Goal: Information Seeking & Learning: Learn about a topic

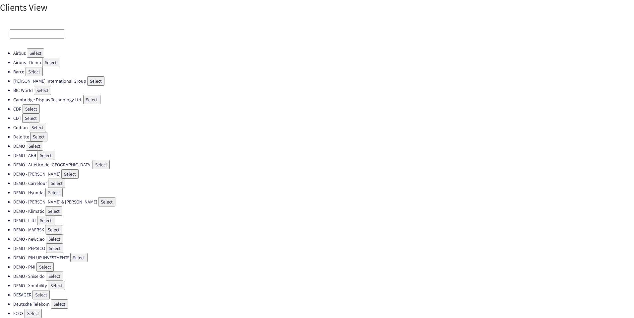
click at [32, 33] on input at bounding box center [37, 33] width 54 height 9
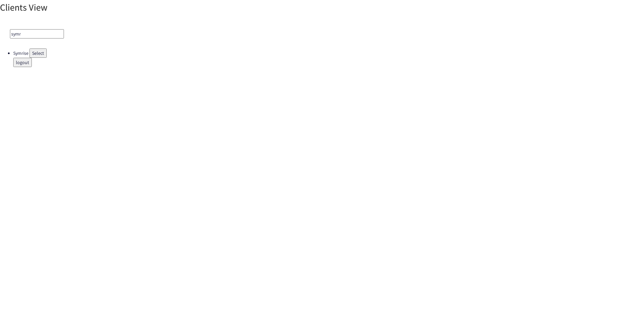
type input "symr"
click at [36, 54] on button "Select" at bounding box center [37, 52] width 17 height 9
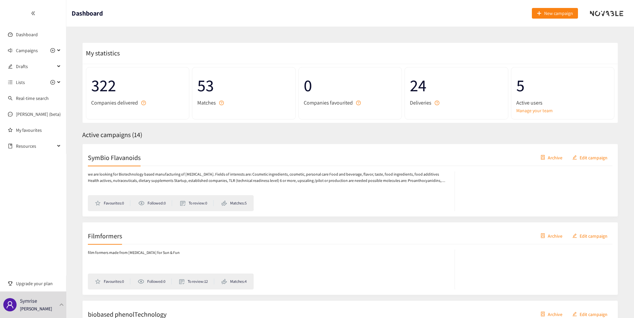
click at [127, 152] on div "SymBio Flavanoids Archive Edit campaign" at bounding box center [350, 157] width 524 height 17
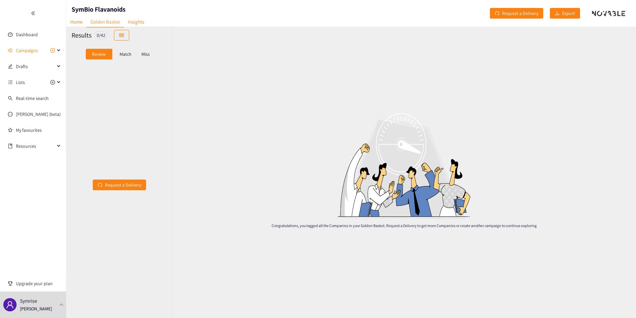
click at [123, 55] on p "Match" at bounding box center [126, 53] width 12 height 5
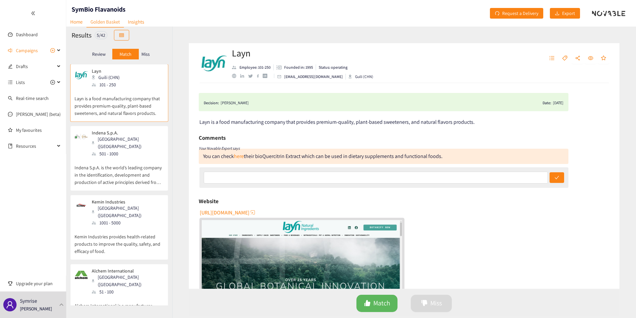
click at [115, 178] on p "Indena S.p.A. is the world’s leading company in the identification, development…" at bounding box center [119, 171] width 89 height 29
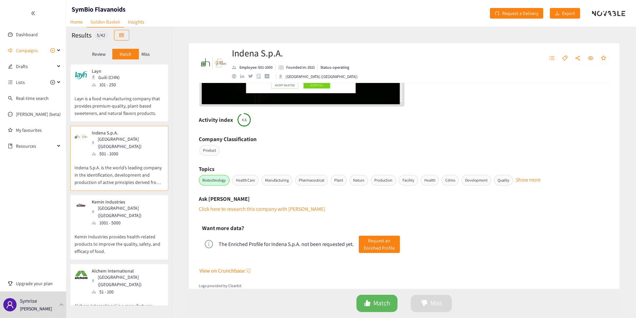
scroll to position [227, 0]
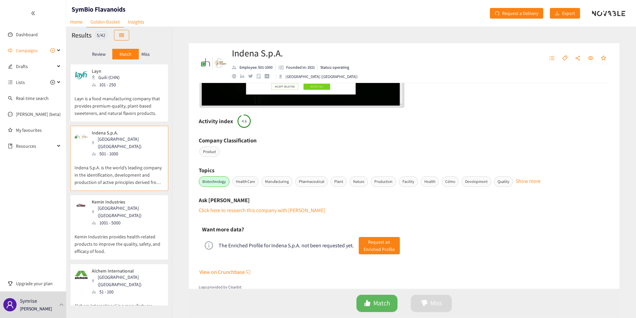
click at [139, 226] on p "Kemin Industries provides health-related products to improve the quality, safet…" at bounding box center [119, 240] width 89 height 29
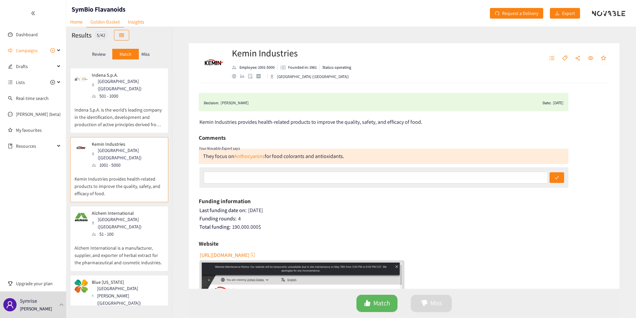
scroll to position [68, 0]
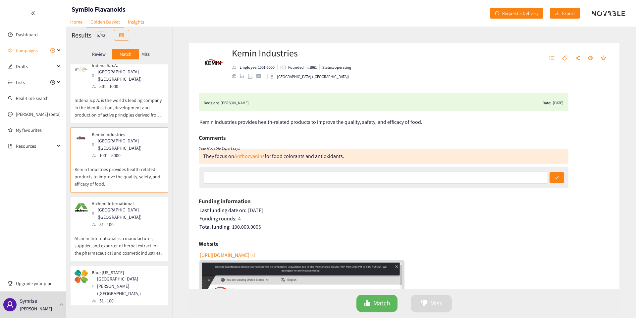
click at [121, 228] on p "Alchem International is a manufacturer, supplier, and exporter of herbal extrac…" at bounding box center [119, 242] width 89 height 29
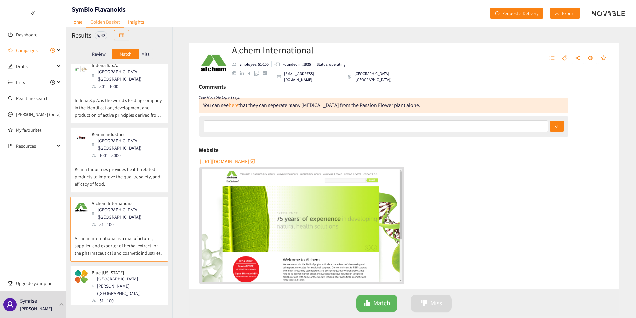
scroll to position [0, 0]
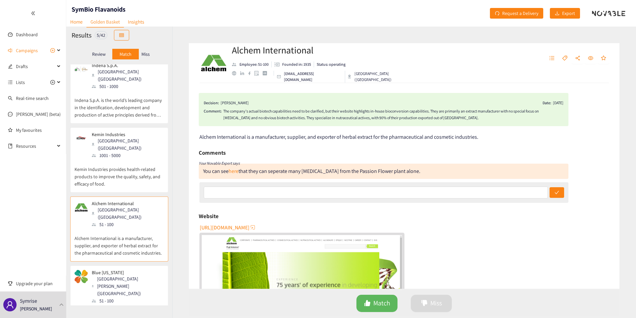
click at [142, 304] on p "Blue [US_STATE] produces and delivers specialty ingredients, flavors, fragrance…" at bounding box center [119, 318] width 89 height 29
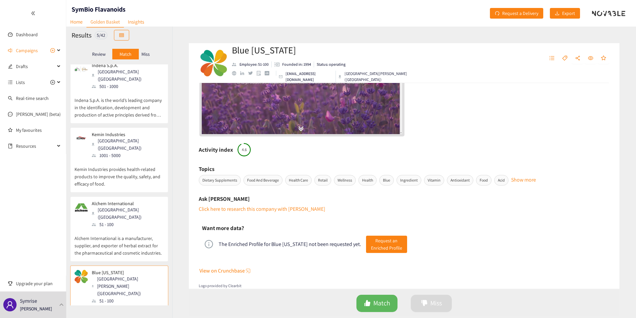
scroll to position [218, 0]
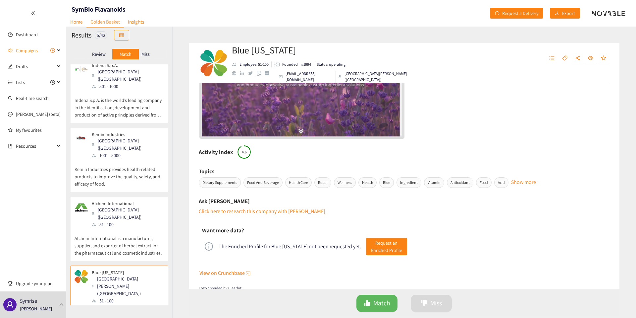
click at [521, 181] on button "Show more" at bounding box center [523, 179] width 25 height 3
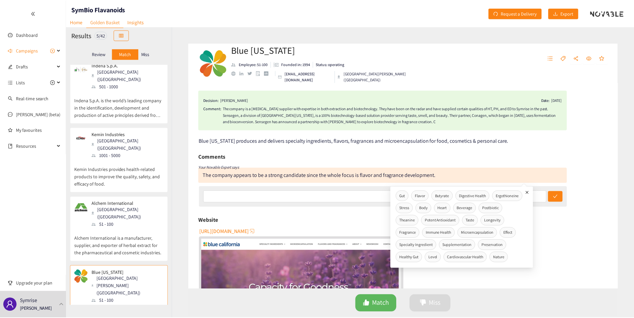
scroll to position [0, 0]
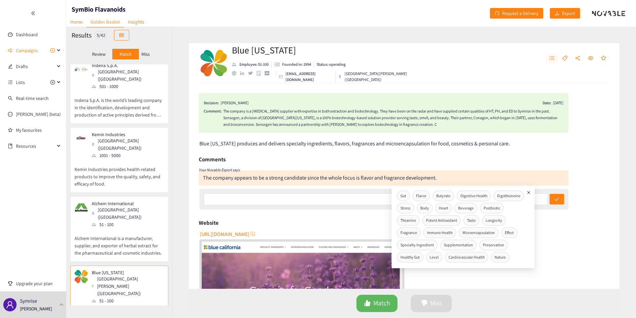
click at [557, 60] on div at bounding box center [578, 63] width 64 height 20
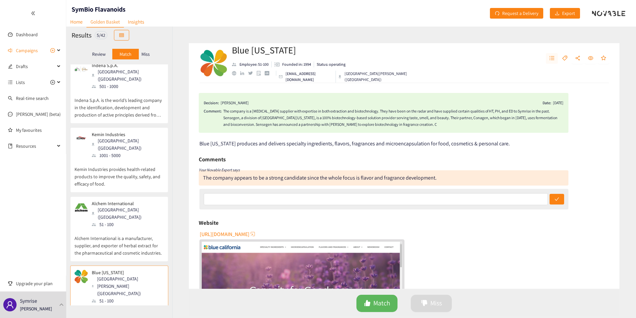
click at [554, 60] on icon "unordered-list" at bounding box center [552, 57] width 5 height 5
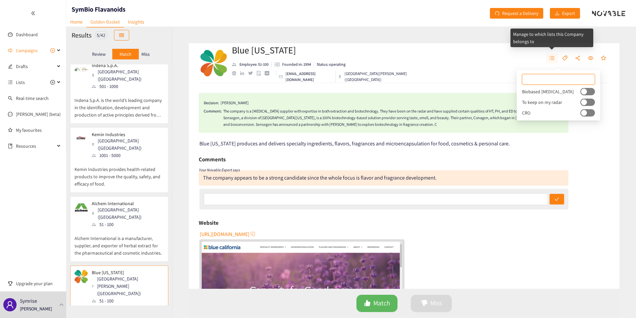
click at [554, 60] on icon "unordered-list" at bounding box center [552, 57] width 5 height 5
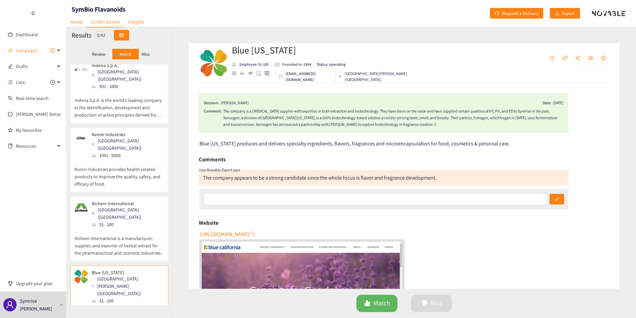
click at [121, 32] on button "button" at bounding box center [121, 35] width 15 height 11
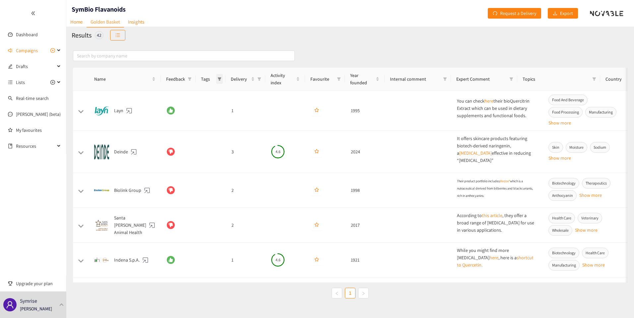
click at [222, 79] on span at bounding box center [219, 79] width 7 height 10
click at [192, 77] on span at bounding box center [189, 79] width 7 height 10
click at [164, 93] on span "Match" at bounding box center [169, 92] width 15 height 6
checkbox input "true"
click at [184, 127] on span "OK" at bounding box center [185, 126] width 6 height 7
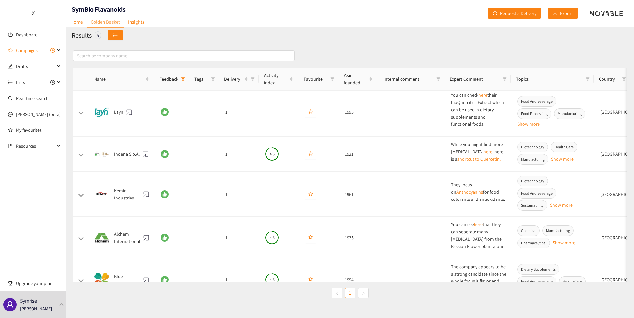
click at [117, 38] on span "unordered-list" at bounding box center [115, 35] width 5 height 5
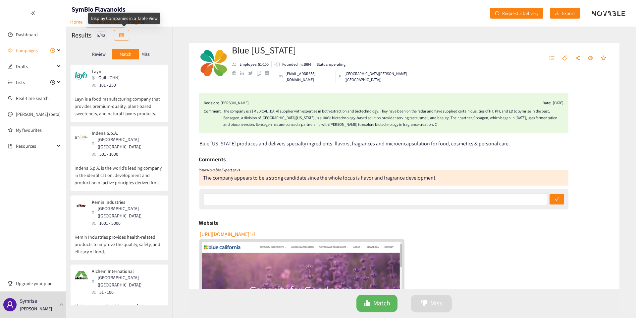
click at [137, 23] on div "Display Companies in a Table View" at bounding box center [124, 18] width 72 height 11
click at [143, 27] on div "Results 5 / 42" at bounding box center [119, 35] width 106 height 17
click at [142, 25] on link "Insights" at bounding box center [136, 22] width 24 height 10
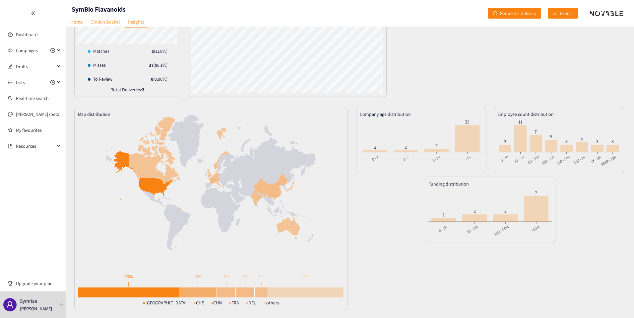
click at [107, 23] on link "Golden Basket" at bounding box center [105, 22] width 37 height 10
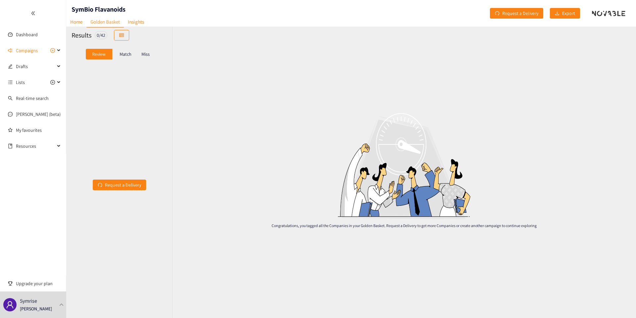
click at [125, 53] on p "Match" at bounding box center [126, 53] width 12 height 5
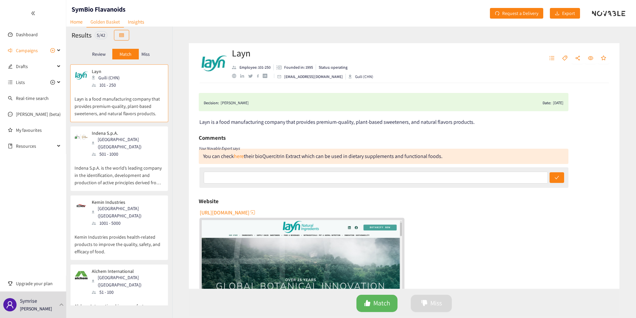
click at [117, 150] on div "501 - 1000" at bounding box center [128, 153] width 72 height 7
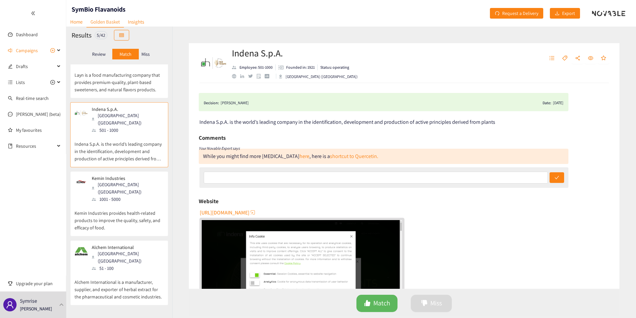
scroll to position [26, 0]
click at [120, 201] on p "Kemin Industries provides health-related products to improve the quality, safet…" at bounding box center [119, 214] width 89 height 29
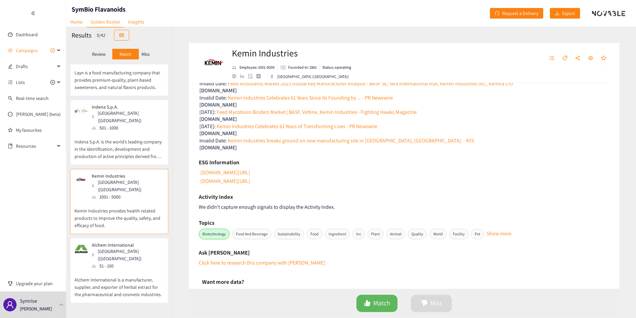
scroll to position [317, 0]
click at [121, 269] on p "Alchem International is a manufacturer, supplier, and exporter of herbal extrac…" at bounding box center [119, 283] width 89 height 29
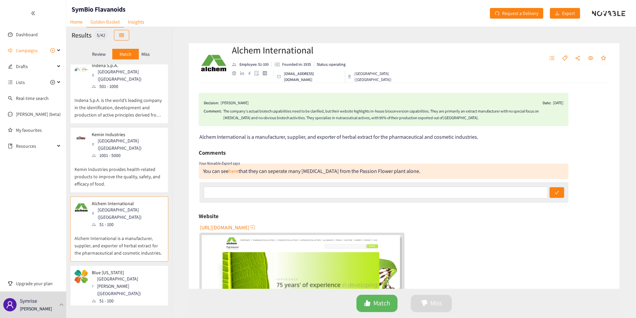
scroll to position [223, 0]
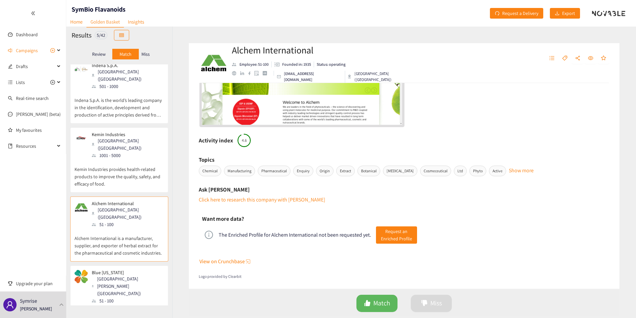
click at [130, 304] on p "Blue [US_STATE] produces and delivers specialty ingredients, flavors, fragrance…" at bounding box center [119, 318] width 89 height 29
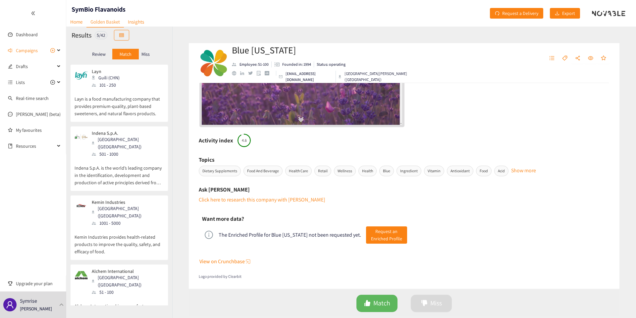
scroll to position [230, 0]
click at [119, 157] on p "Indena S.p.A. is the world’s leading company in the identification, development…" at bounding box center [119, 171] width 89 height 29
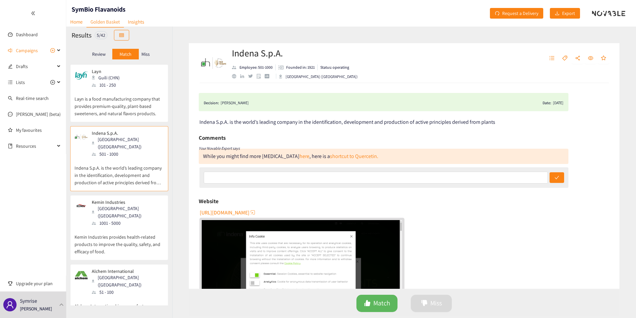
click at [125, 226] on p "Kemin Industries provides health-related products to improve the quality, safet…" at bounding box center [119, 240] width 89 height 29
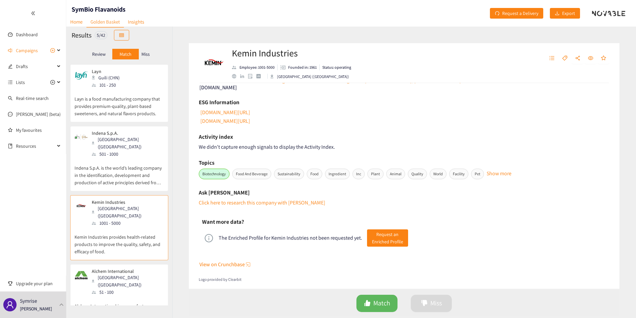
scroll to position [379, 0]
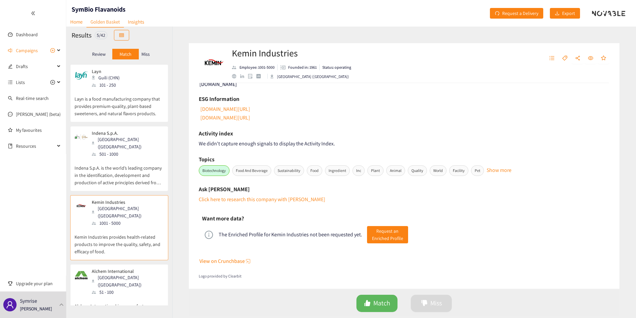
click at [215, 148] on div "Decision: Dominik STUHLMANN Date: 27/05/25 Kemin Industries provides health-rel…" at bounding box center [404, 185] width 431 height 205
click at [136, 114] on p "Layn is a food manufacturing company that provides premium-quality, plant-based…" at bounding box center [119, 102] width 89 height 29
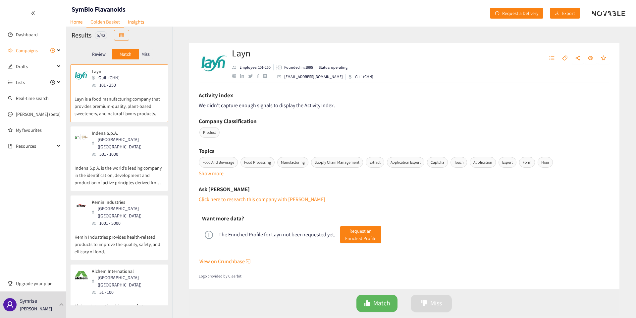
scroll to position [259, 0]
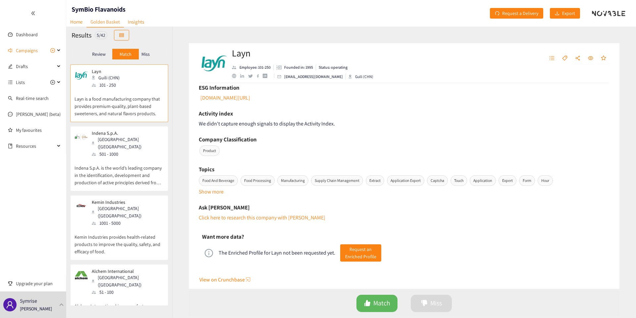
click at [102, 168] on p "Indena S.p.A. is the world’s leading company in the identification, development…" at bounding box center [119, 171] width 89 height 29
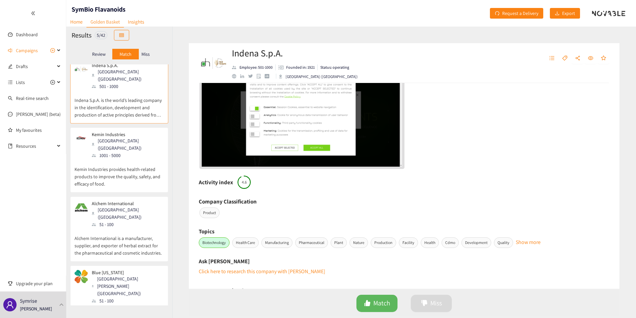
scroll to position [213, 0]
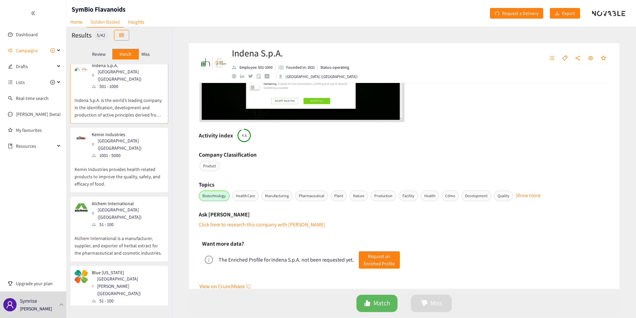
click at [125, 181] on div "Layn Guili (CHN) 101 - 250 Layn is a food manufacturing company that provides p…" at bounding box center [119, 184] width 106 height 241
click at [126, 166] on p "Kemin Industries provides health-related products to improve the quality, safet…" at bounding box center [119, 173] width 89 height 29
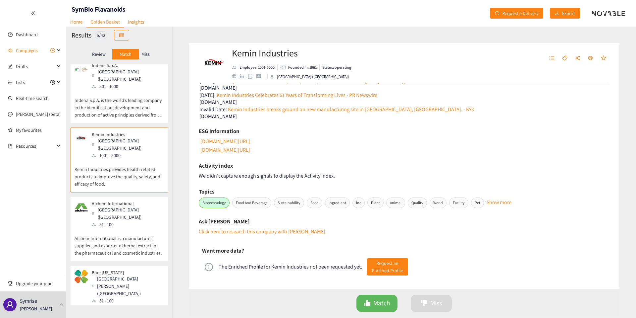
scroll to position [364, 0]
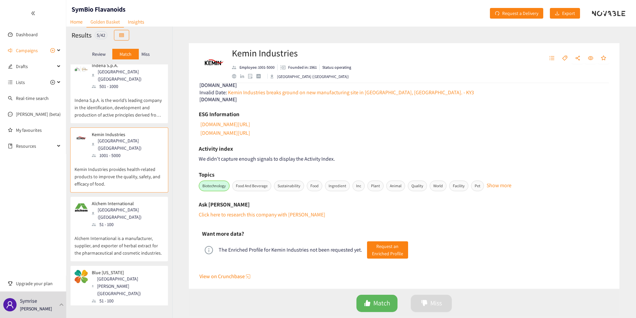
click at [132, 228] on p "Alchem International is a manufacturer, supplier, and exporter of herbal extrac…" at bounding box center [119, 242] width 89 height 29
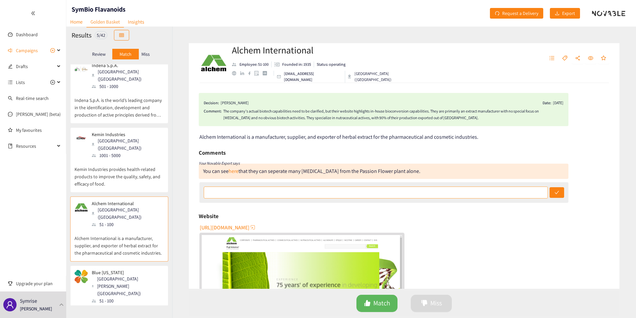
scroll to position [223, 0]
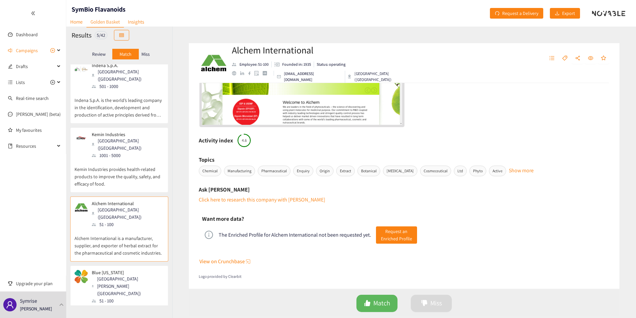
click at [129, 300] on div "Blue California Rancho Santa Margarita (USA) 51 - 100 Blue California produces …" at bounding box center [119, 303] width 89 height 68
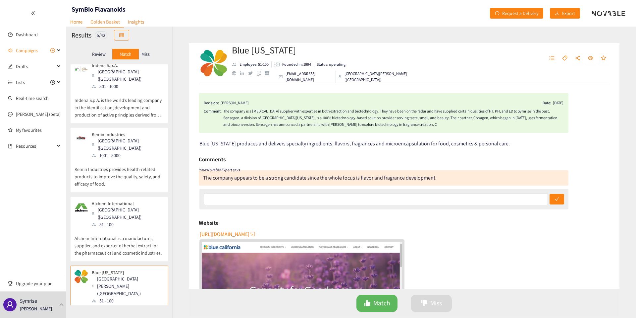
scroll to position [230, 0]
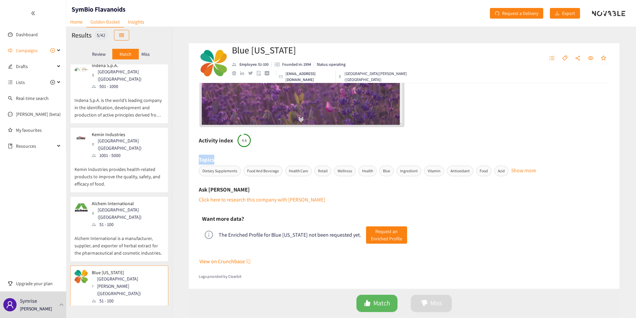
drag, startPoint x: 233, startPoint y: 161, endPoint x: 234, endPoint y: 154, distance: 6.4
click at [234, 153] on div "Decision: Dominik STUHLMANN Date: 27/05/25 Comment: The company is a flavonoid …" at bounding box center [404, 185] width 431 height 205
click at [243, 141] on span "4.6" at bounding box center [244, 140] width 13 height 4
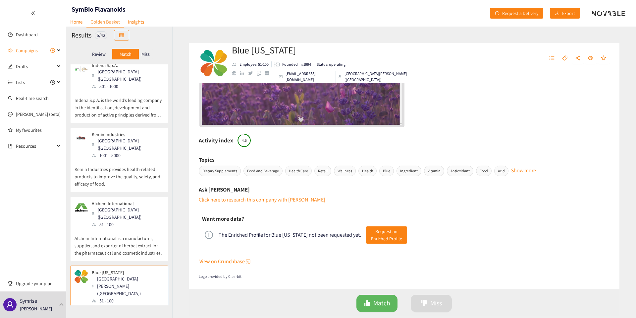
click at [238, 141] on span "4.6" at bounding box center [244, 140] width 13 height 4
click at [222, 141] on h6 "Activity index" at bounding box center [216, 140] width 34 height 10
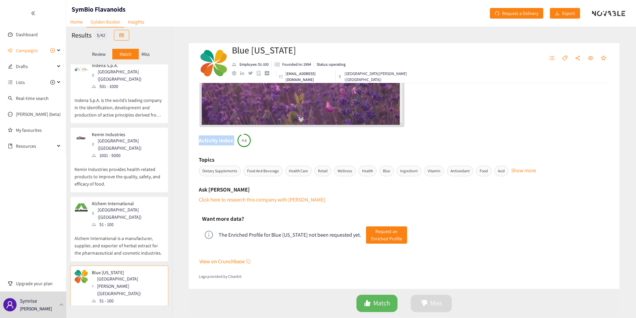
click at [222, 141] on h6 "Activity index" at bounding box center [216, 140] width 34 height 10
click at [222, 145] on div "Activity index 4.6" at bounding box center [404, 140] width 411 height 13
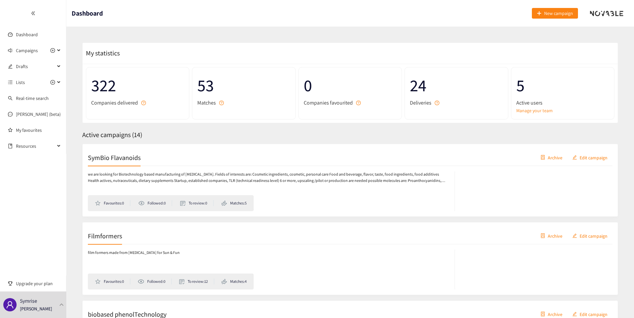
click at [142, 166] on div "we are looking for Biotechnology based manufacturing of [MEDICAL_DATA]. Fields …" at bounding box center [350, 188] width 524 height 45
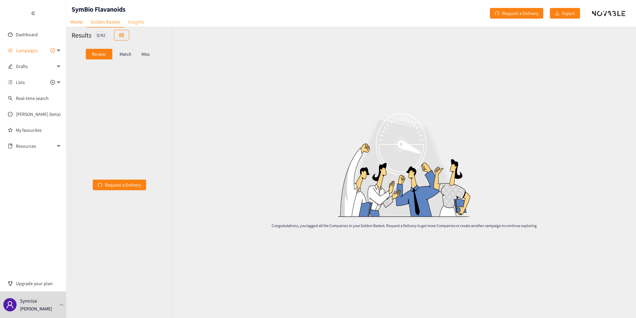
click at [134, 18] on link "Insights" at bounding box center [136, 22] width 24 height 10
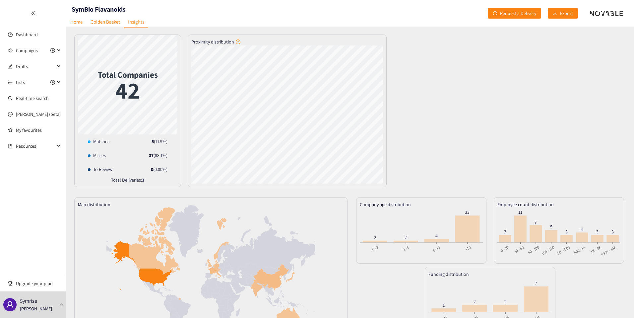
click at [201, 188] on div "Total Companies 42 Matches 5 ( 11.9 %) Misses 37 ( 88.1 %) To Review 0 ( 0.00 %…" at bounding box center [349, 217] width 567 height 381
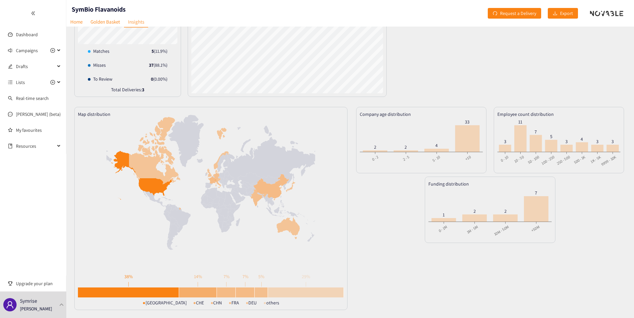
click at [617, 257] on div "Company age distribution 0 - 2 2 - 5 5 - 10 +10 0 - 2 2 - 5 5 - 10 +10 2 2 4 33…" at bounding box center [490, 208] width 272 height 203
click at [114, 19] on link "Golden Basket" at bounding box center [105, 22] width 37 height 10
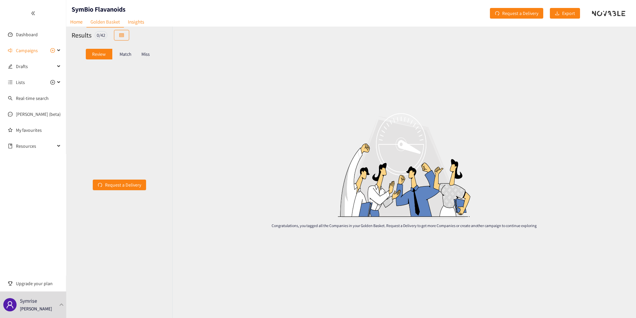
click at [127, 59] on div "Match" at bounding box center [125, 54] width 27 height 11
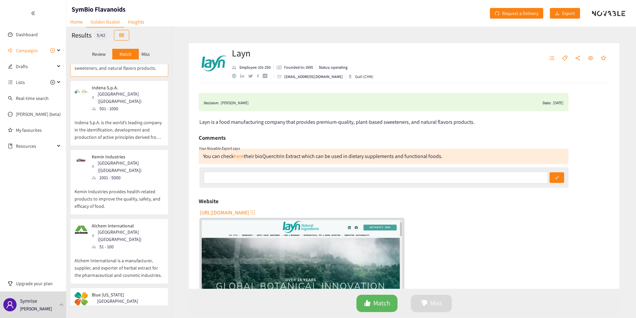
scroll to position [46, 0]
click at [108, 250] on p "Alchem International is a manufacturer, supplier, and exporter of herbal extrac…" at bounding box center [119, 264] width 89 height 29
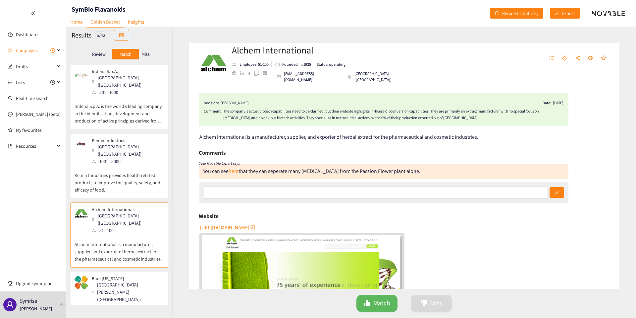
scroll to position [68, 0]
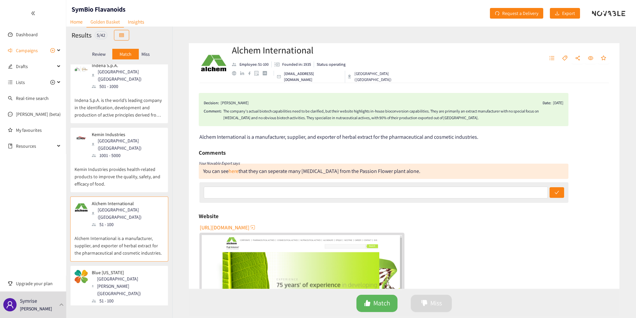
click at [104, 304] on p "Blue [US_STATE] produces and delivers specialty ingredients, flavors, fragrance…" at bounding box center [119, 318] width 89 height 29
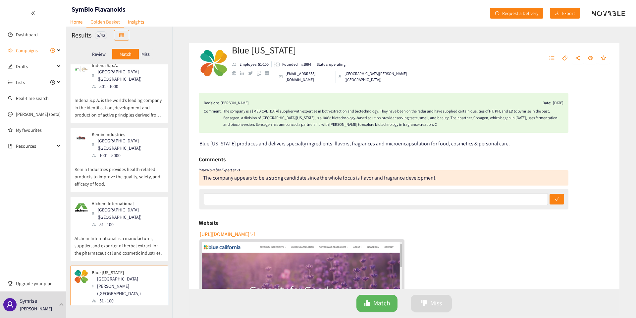
click at [106, 9] on nav "Home Golden Basket Insights" at bounding box center [107, 12] width 82 height 7
click at [108, 5] on h1 "SymBio Flavanoids" at bounding box center [99, 9] width 54 height 9
copy h1 "SymBio Flavanoids"
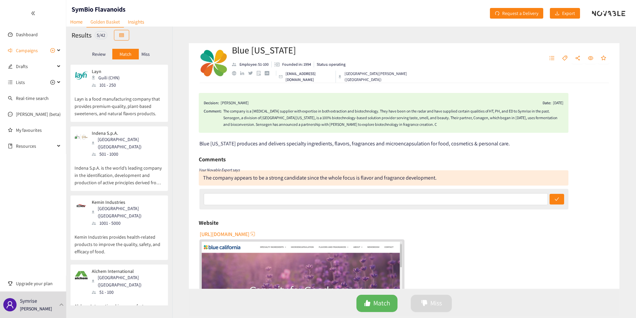
scroll to position [230, 0]
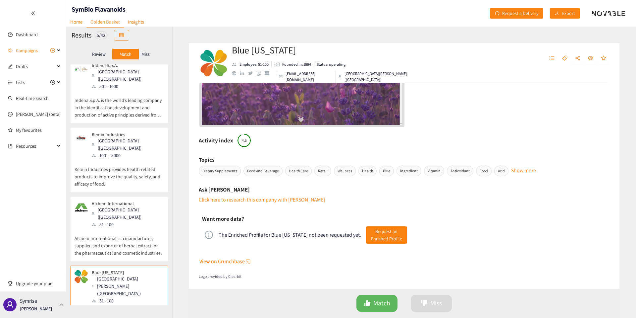
click at [51, 298] on div "Symrise [PERSON_NAME]" at bounding box center [33, 304] width 66 height 27
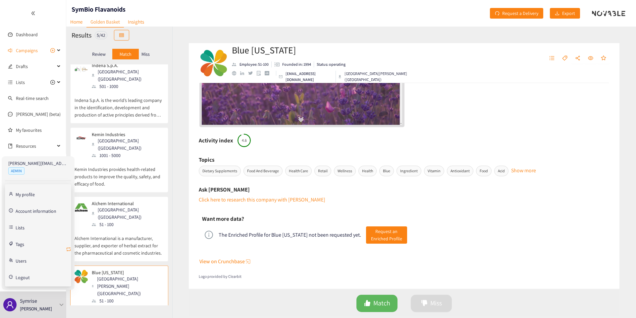
click at [68, 249] on icon "retweet" at bounding box center [68, 248] width 5 height 5
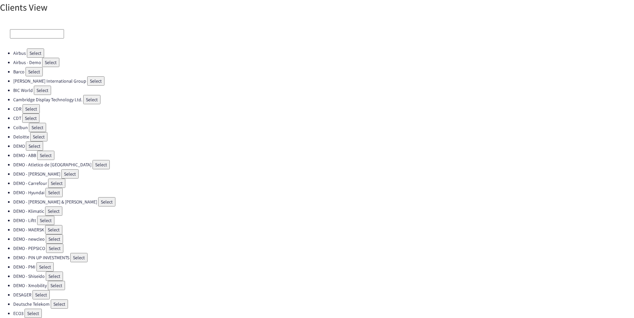
click at [32, 31] on input at bounding box center [37, 33] width 54 height 9
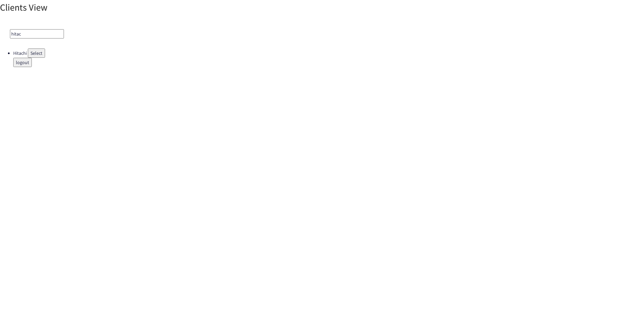
type input "hitac"
click at [34, 51] on button "Select" at bounding box center [36, 52] width 17 height 9
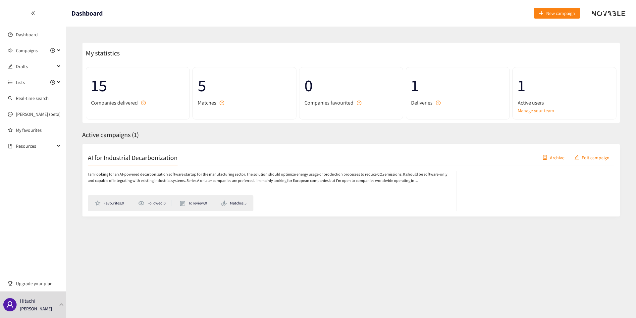
click at [110, 144] on div "AI for Industrial Decarbonization Archive Edit campaign I am looking for an AI-…" at bounding box center [351, 180] width 538 height 73
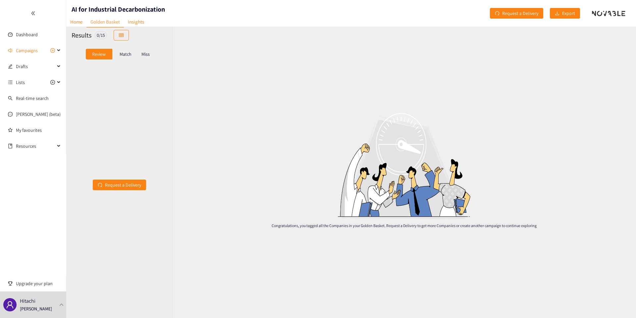
click at [132, 52] on div "Match" at bounding box center [125, 54] width 27 height 11
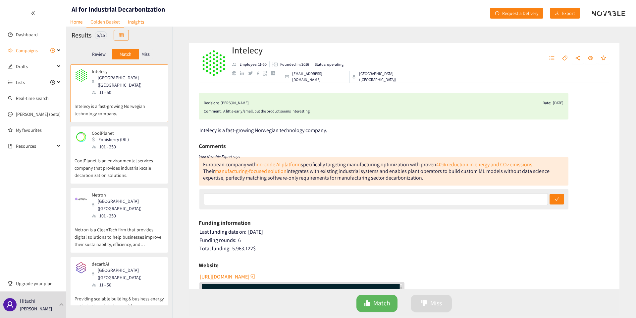
click at [149, 53] on p "Miss" at bounding box center [146, 53] width 8 height 5
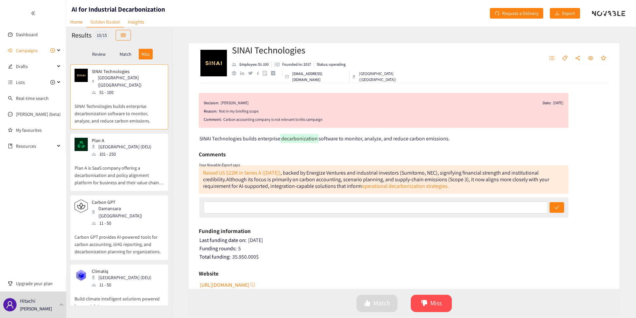
click at [125, 159] on p "Plan A is SaaS company offering a decarbonisation and policy alignment platform…" at bounding box center [119, 171] width 89 height 29
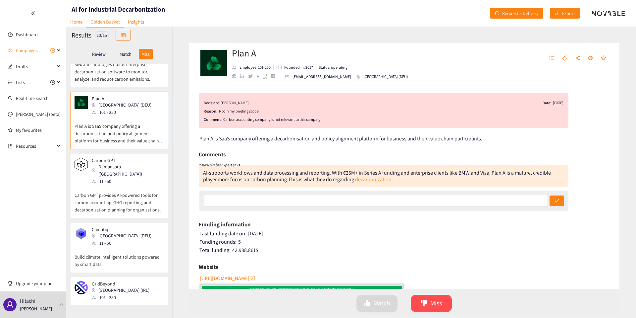
scroll to position [43, 0]
click at [107, 184] on p "Carbon GPT provides AI-powered tools for carbon accounting, GHG reporting, and …" at bounding box center [119, 198] width 89 height 29
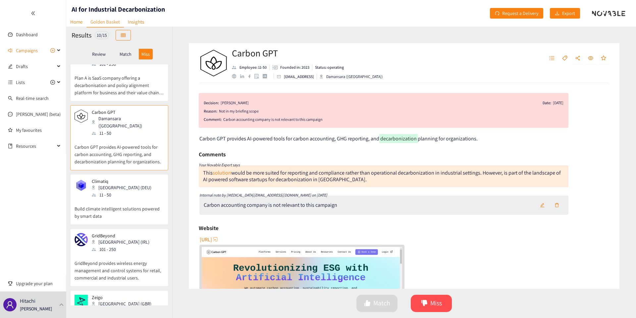
scroll to position [91, 0]
click at [108, 189] on div "11 - 50" at bounding box center [124, 192] width 64 height 7
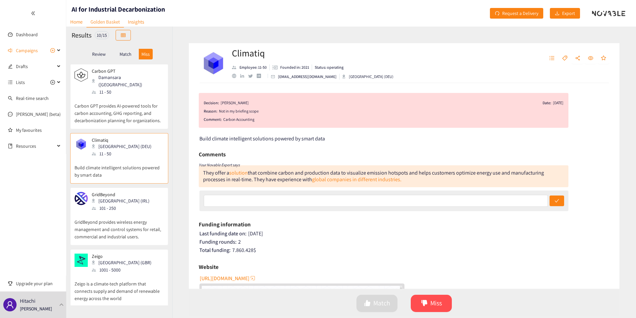
scroll to position [144, 0]
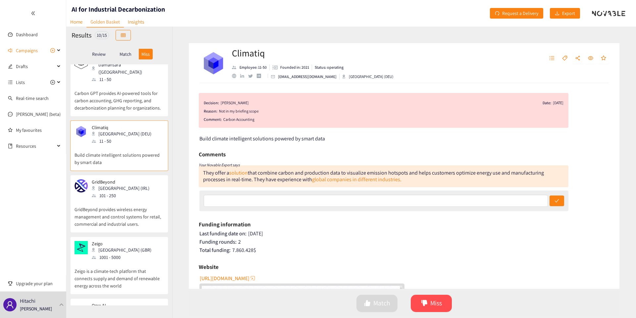
click at [108, 192] on div "101 - 250" at bounding box center [123, 195] width 62 height 7
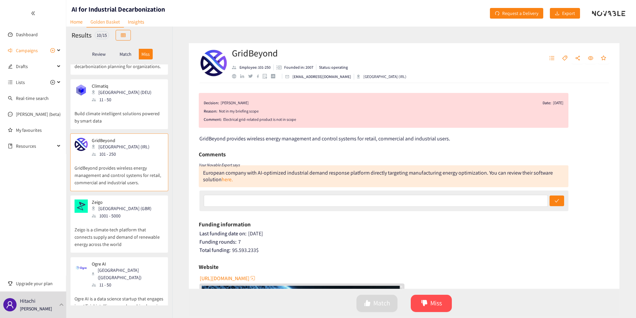
scroll to position [186, 0]
click at [110, 211] on div "1001 - 5000" at bounding box center [124, 214] width 64 height 7
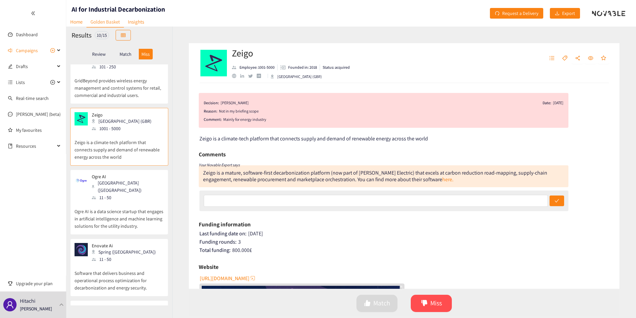
scroll to position [277, 0]
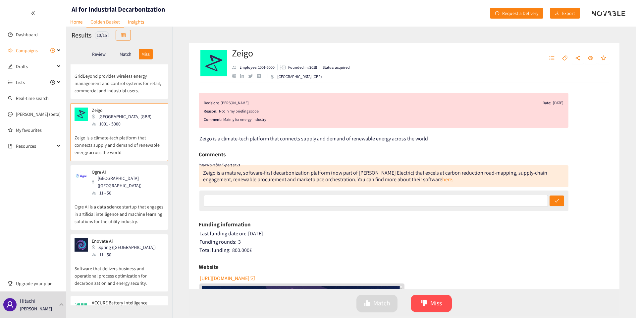
click at [110, 200] on p "Ogre AI is a data science startup that engages in artificial intelligence and m…" at bounding box center [119, 210] width 89 height 29
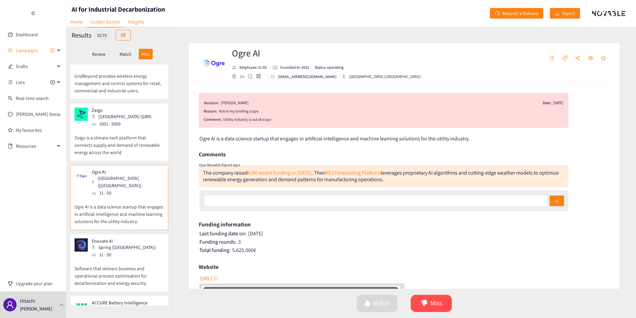
click at [121, 258] on p "Software that delivers business and operational process optimization for decarb…" at bounding box center [119, 272] width 89 height 29
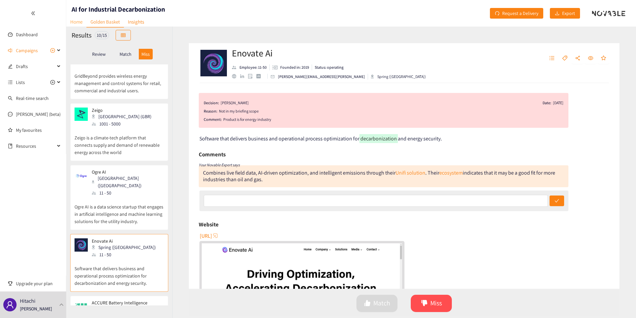
click at [77, 22] on link "Home" at bounding box center [76, 22] width 20 height 10
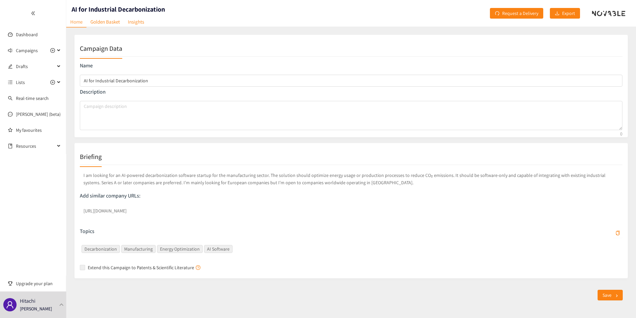
click at [181, 174] on p "I am looking for an AI-powered decarbonization software startup for the manufac…" at bounding box center [351, 178] width 543 height 17
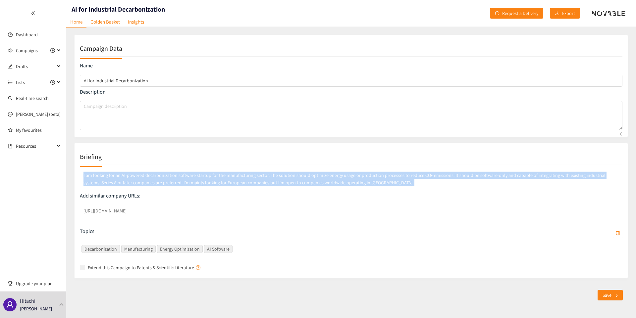
click at [181, 174] on p "I am looking for an AI-powered decarbonization software startup for the manufac…" at bounding box center [351, 178] width 543 height 17
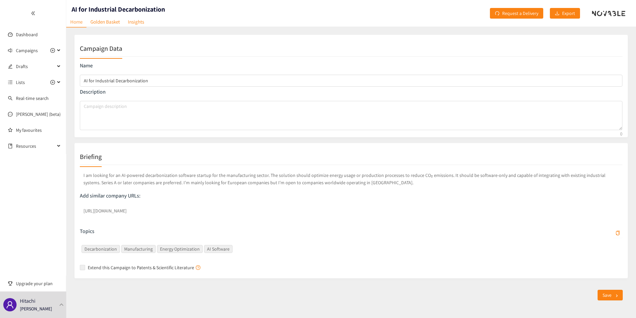
click at [183, 174] on p "I am looking for an AI-powered decarbonization software startup for the manufac…" at bounding box center [351, 178] width 543 height 17
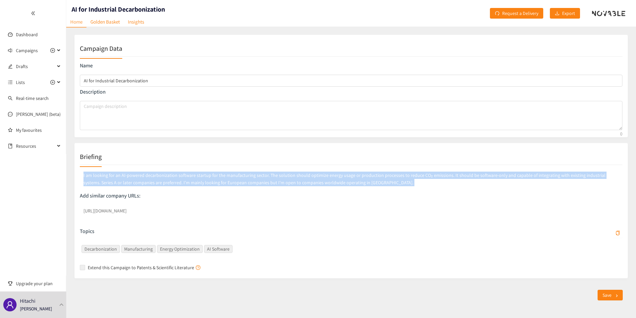
click at [183, 174] on p "I am looking for an AI-powered decarbonization software startup for the manufac…" at bounding box center [351, 178] width 543 height 17
click at [189, 174] on p "I am looking for an AI-powered decarbonization software startup for the manufac…" at bounding box center [351, 178] width 543 height 17
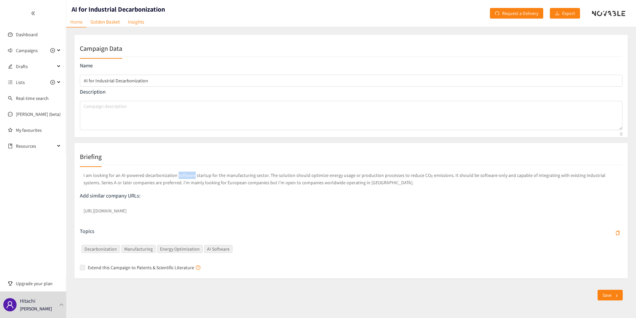
click at [189, 174] on p "I am looking for an AI-powered decarbonization software startup for the manufac…" at bounding box center [351, 178] width 543 height 17
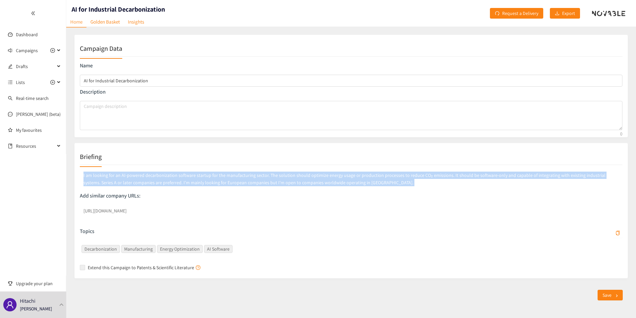
click at [189, 174] on p "I am looking for an AI-powered decarbonization software startup for the manufac…" at bounding box center [351, 178] width 543 height 17
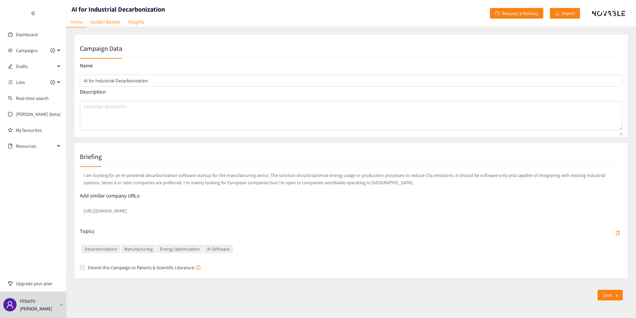
click at [162, 174] on p "I am looking for an AI-powered decarbonization software startup for the manufac…" at bounding box center [351, 178] width 543 height 17
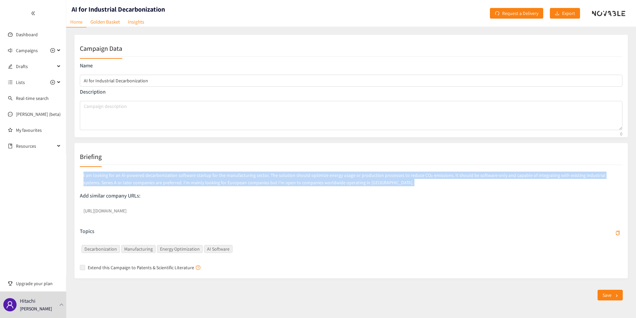
click at [162, 174] on p "I am looking for an AI-powered decarbonization software startup for the manufac…" at bounding box center [351, 178] width 543 height 17
click at [162, 183] on p "I am looking for an AI-powered decarbonization software startup for the manufac…" at bounding box center [351, 178] width 543 height 17
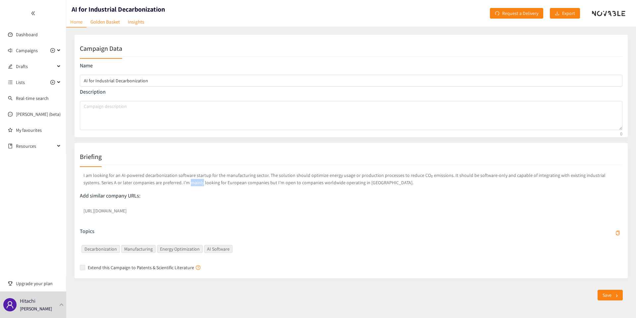
click at [162, 183] on p "I am looking for an AI-powered decarbonization software startup for the manufac…" at bounding box center [351, 178] width 543 height 17
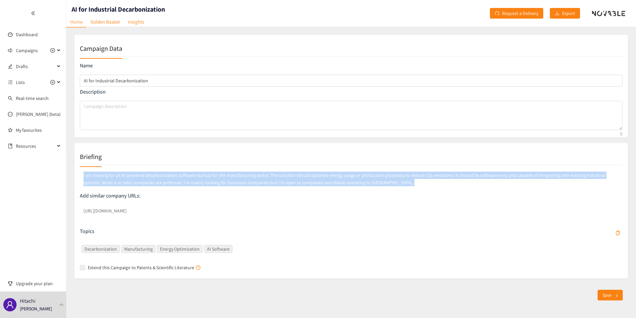
click at [162, 183] on p "I am looking for an AI-powered decarbonization software startup for the manufac…" at bounding box center [351, 178] width 543 height 17
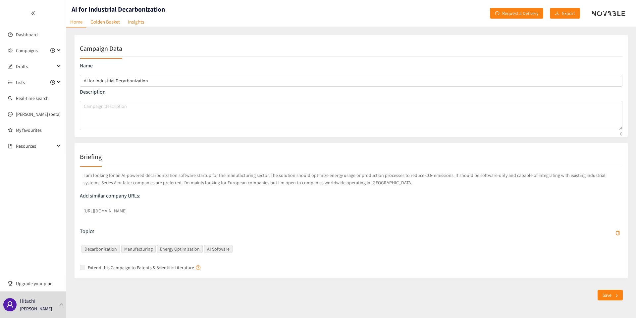
click at [101, 29] on div "Campaign Data Name AI for Industrial Decarbonization Description Briefing I am …" at bounding box center [351, 166] width 570 height 279
click at [103, 27] on link "Golden Basket" at bounding box center [105, 22] width 37 height 10
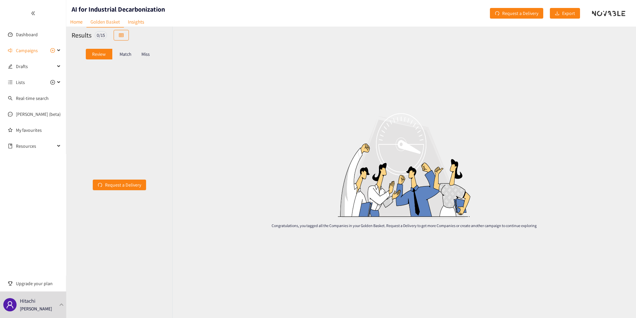
click at [125, 51] on p "Match" at bounding box center [126, 53] width 12 height 5
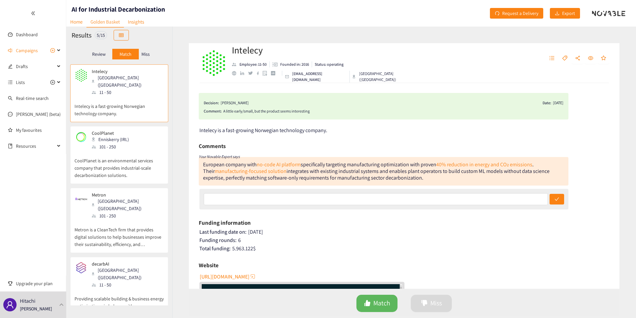
click at [123, 143] on div "101 - 250" at bounding box center [112, 146] width 41 height 7
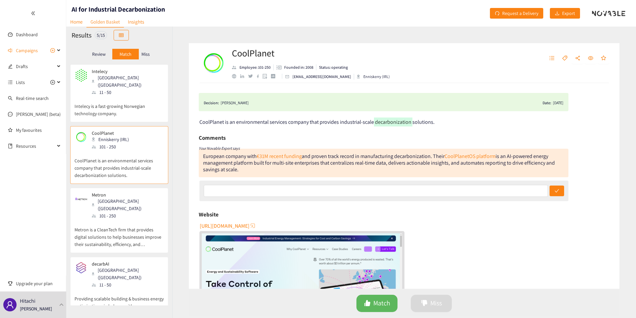
scroll to position [34, 0]
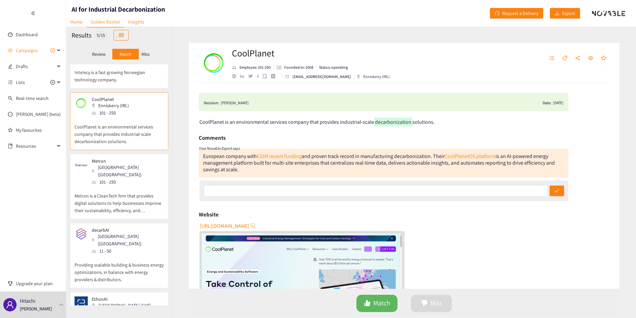
click at [128, 185] on p "Metron is a CleanTech firm that provides digital solutions to help businesses i…" at bounding box center [119, 199] width 89 height 29
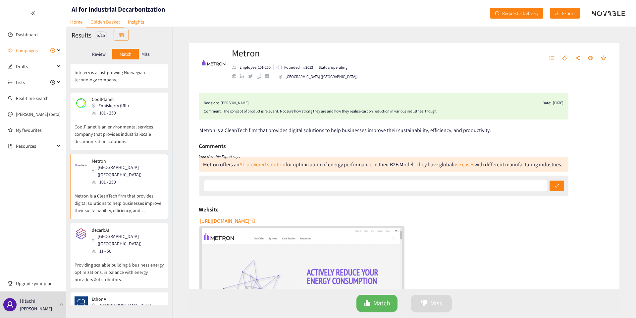
click at [246, 113] on div "The concept of product is relevant. Not sure how strong they are and how they r…" at bounding box center [393, 111] width 340 height 7
drag, startPoint x: 246, startPoint y: 113, endPoint x: 438, endPoint y: 108, distance: 192.3
click at [438, 108] on div "The concept of product is relevant. Not sure how strong they are and how they r…" at bounding box center [393, 111] width 340 height 7
click at [112, 232] on div "[GEOGRAPHIC_DATA] ([GEOGRAPHIC_DATA])" at bounding box center [128, 239] width 72 height 15
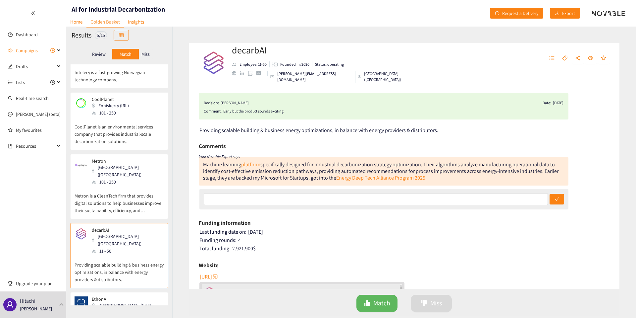
scroll to position [53, 0]
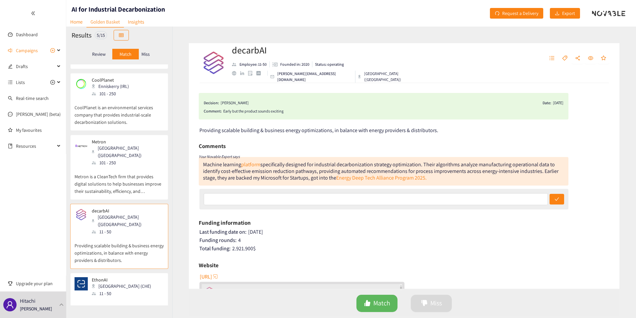
click at [104, 297] on p "EthonAI is an AI-powered platform that detects and prevents manufacturing defec…" at bounding box center [119, 307] width 89 height 21
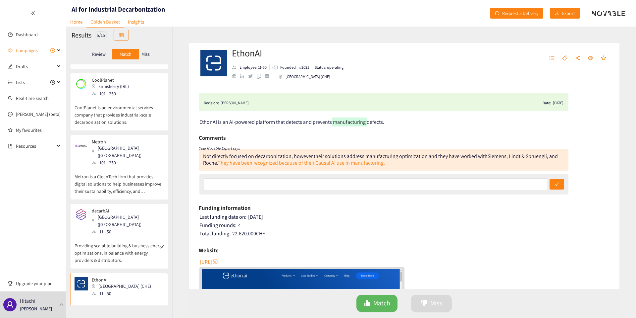
click at [150, 55] on div "Miss" at bounding box center [146, 54] width 14 height 11
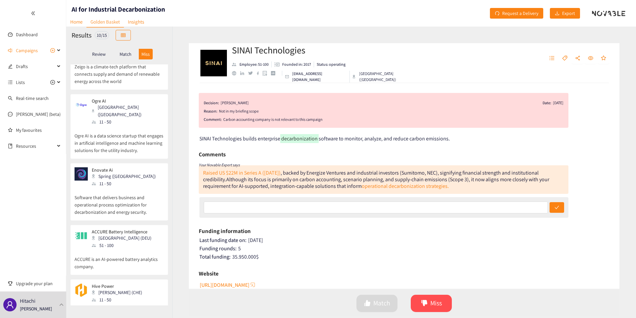
scroll to position [361, 0]
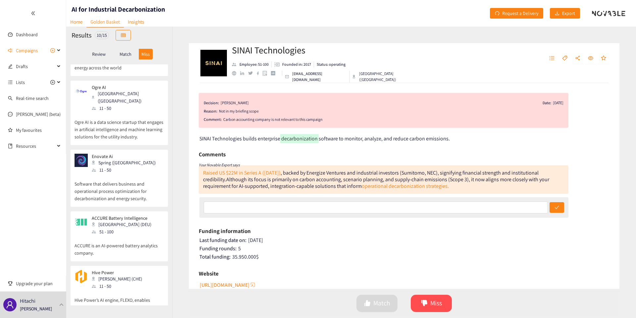
click at [134, 265] on div "Hive Power [PERSON_NAME] (CHE) 11 - 50 Hive Power’s AI engine, FLEXO, enables c…" at bounding box center [119, 294] width 98 height 58
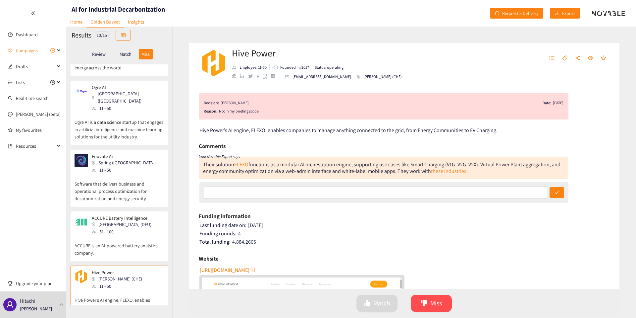
click at [109, 235] on p "ACCURE is an AI-powered battery analytics company." at bounding box center [119, 245] width 89 height 21
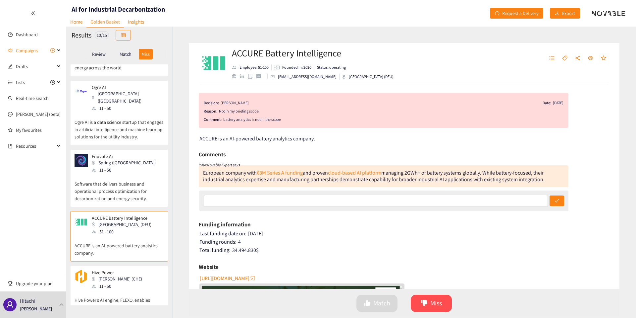
click at [117, 289] on p "Hive Power’s AI engine, FLEXO, enables companies to manage anything connected t…" at bounding box center [119, 303] width 89 height 29
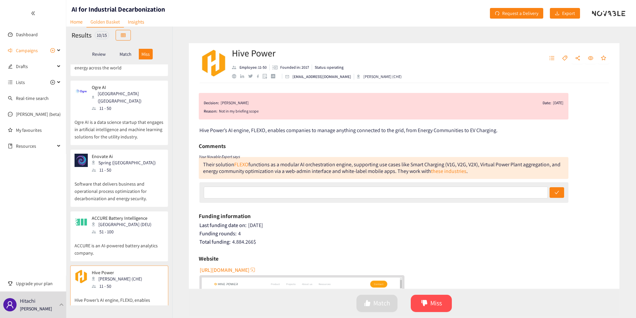
click at [113, 173] on p "Software that delivers business and operational process optimization for decarb…" at bounding box center [119, 187] width 89 height 29
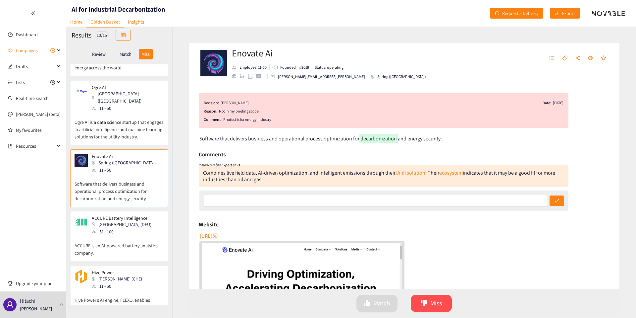
click at [108, 117] on p "Ogre AI is a data science startup that engages in artificial intelligence and m…" at bounding box center [119, 126] width 89 height 29
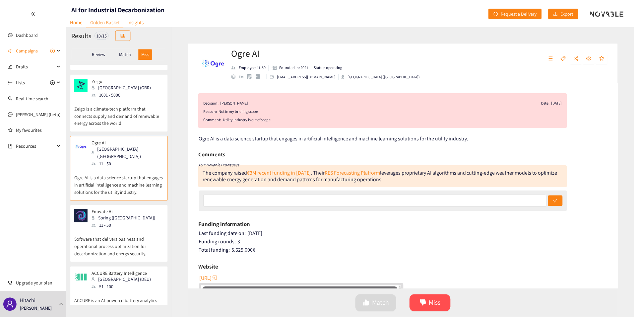
scroll to position [294, 0]
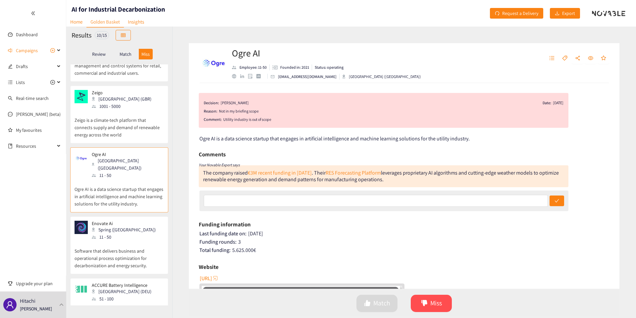
click at [80, 27] on div "Results 10 / 15" at bounding box center [119, 35] width 106 height 17
click at [80, 25] on link "Home" at bounding box center [76, 22] width 20 height 10
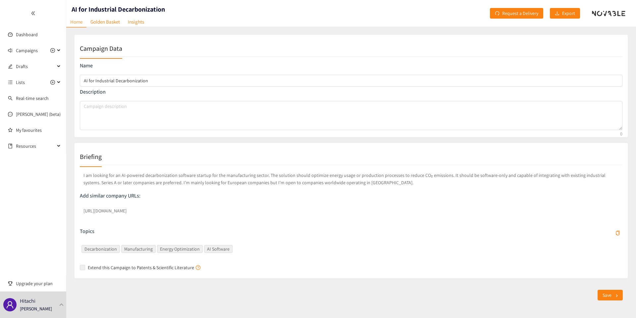
click at [130, 171] on p "I am looking for an AI-powered decarbonization software startup for the manufac…" at bounding box center [351, 178] width 543 height 17
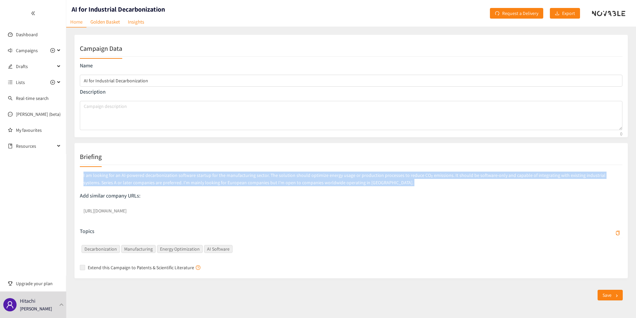
click at [130, 171] on p "I am looking for an AI-powered decarbonization software startup for the manufac…" at bounding box center [351, 178] width 543 height 17
click at [161, 176] on p "I am looking for an AI-powered decarbonization software startup for the manufac…" at bounding box center [351, 178] width 543 height 17
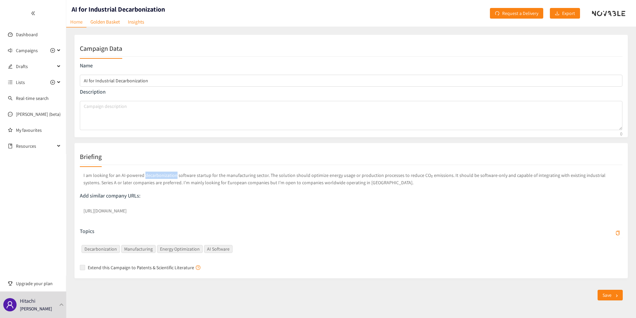
click at [161, 176] on p "I am looking for an AI-powered decarbonization software startup for the manufac…" at bounding box center [351, 178] width 543 height 17
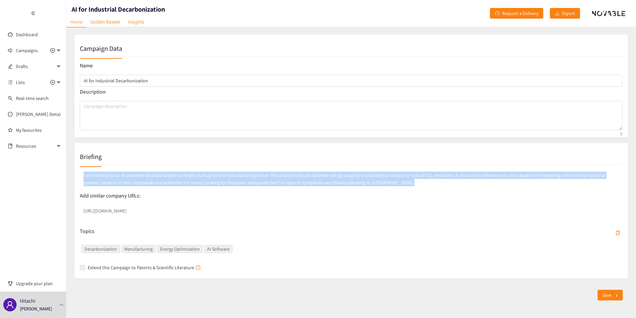
click at [161, 176] on p "I am looking for an AI-powered decarbonization software startup for the manufac…" at bounding box center [351, 178] width 543 height 17
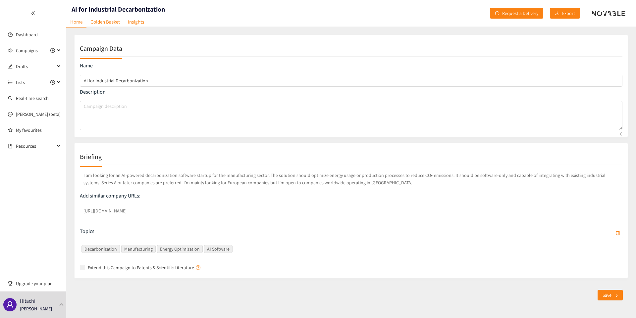
click at [206, 174] on p "I am looking for an AI-powered decarbonization software startup for the manufac…" at bounding box center [351, 178] width 543 height 17
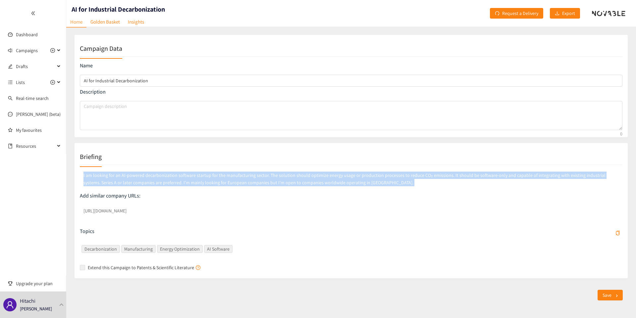
click at [206, 174] on p "I am looking for an AI-powered decarbonization software startup for the manufac…" at bounding box center [351, 178] width 543 height 17
click at [219, 174] on p "I am looking for an AI-powered decarbonization software startup for the manufac…" at bounding box center [351, 178] width 543 height 17
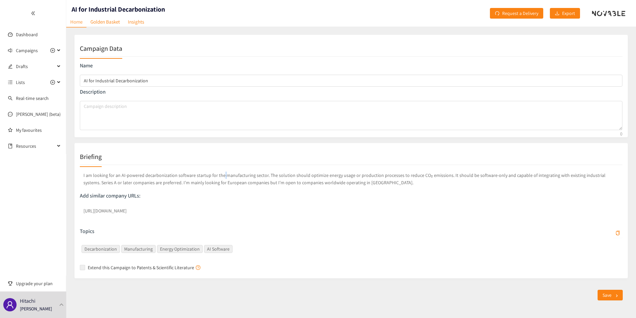
click at [219, 174] on p "I am looking for an AI-powered decarbonization software startup for the manufac…" at bounding box center [351, 178] width 543 height 17
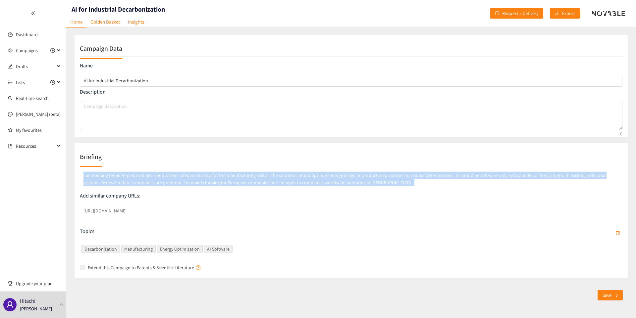
click at [219, 174] on p "I am looking for an AI-powered decarbonization software startup for the manufac…" at bounding box center [351, 178] width 543 height 17
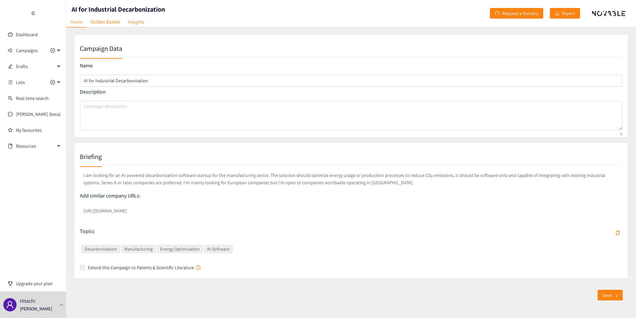
click at [258, 175] on p "I am looking for an AI-powered decarbonization software startup for the manufac…" at bounding box center [351, 178] width 543 height 17
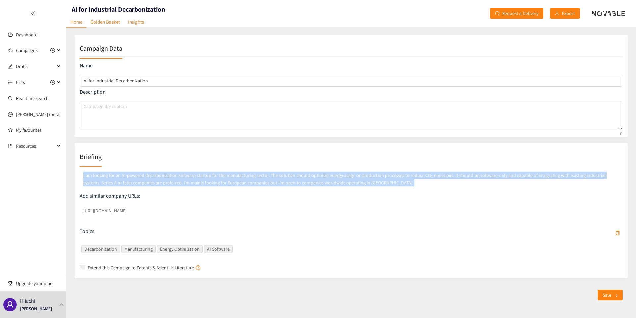
click at [258, 175] on p "I am looking for an AI-powered decarbonization software startup for the manufac…" at bounding box center [351, 178] width 543 height 17
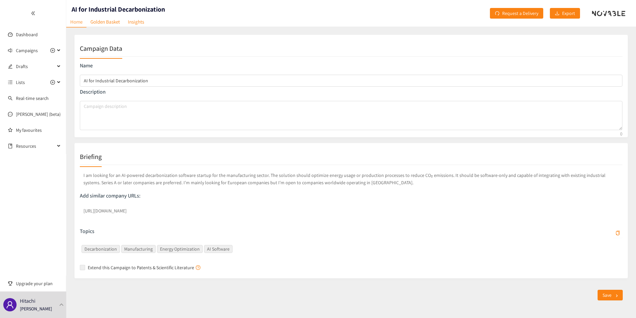
click at [255, 181] on p "I am looking for an AI-powered decarbonization software startup for the manufac…" at bounding box center [351, 178] width 543 height 17
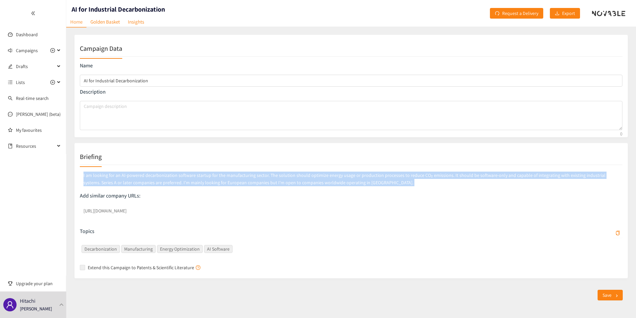
click at [255, 181] on p "I am looking for an AI-powered decarbonization software startup for the manufac…" at bounding box center [351, 178] width 543 height 17
click at [228, 181] on p "I am looking for an AI-powered decarbonization software startup for the manufac…" at bounding box center [351, 178] width 543 height 17
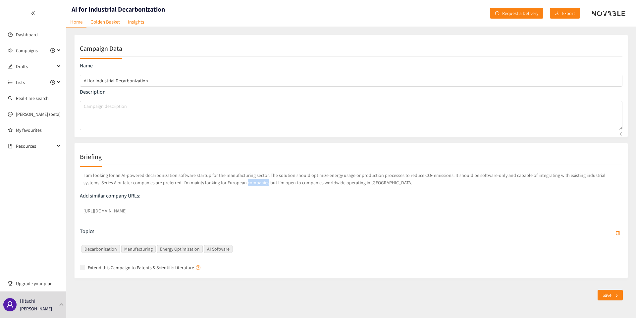
click at [228, 181] on p "I am looking for an AI-powered decarbonization software startup for the manufac…" at bounding box center [351, 178] width 543 height 17
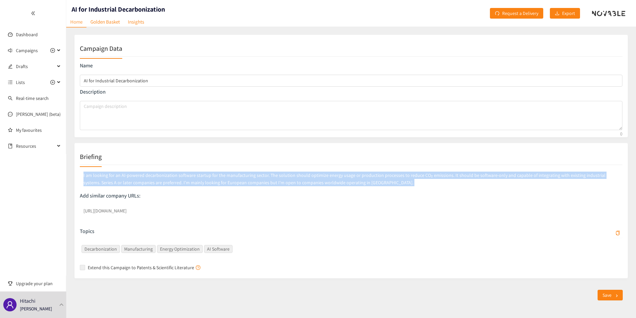
click at [228, 181] on p "I am looking for an AI-powered decarbonization software startup for the manufac…" at bounding box center [351, 178] width 543 height 17
click at [243, 181] on p "I am looking for an AI-powered decarbonization software startup for the manufac…" at bounding box center [351, 178] width 543 height 17
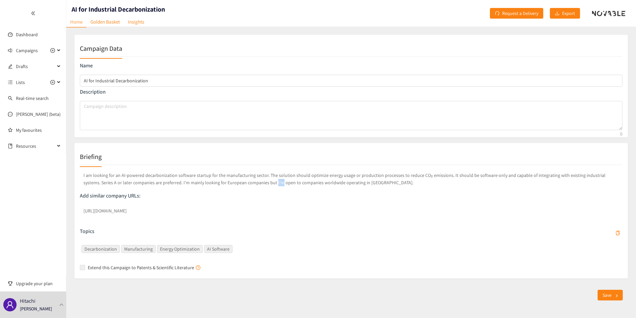
click at [243, 181] on p "I am looking for an AI-powered decarbonization software startup for the manufac…" at bounding box center [351, 178] width 543 height 17
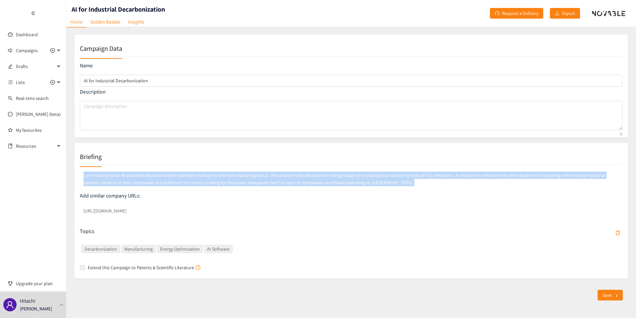
click at [243, 181] on p "I am looking for an AI-powered decarbonization software startup for the manufac…" at bounding box center [351, 178] width 543 height 17
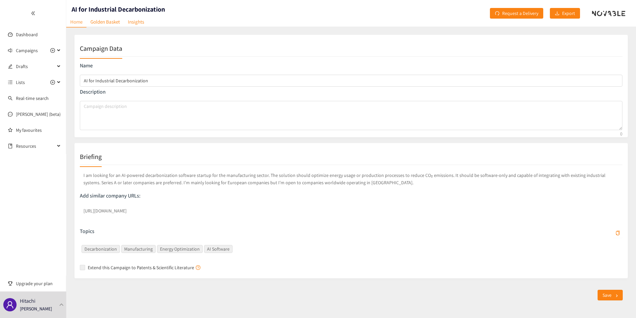
click at [242, 181] on p "I am looking for an AI-powered decarbonization software startup for the manufac…" at bounding box center [351, 178] width 543 height 17
click at [138, 26] on link "Insights" at bounding box center [136, 22] width 24 height 10
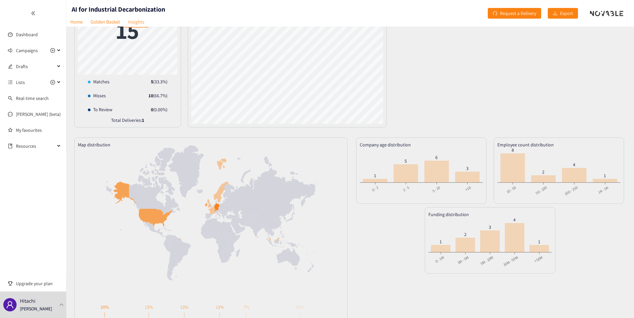
scroll to position [90, 0]
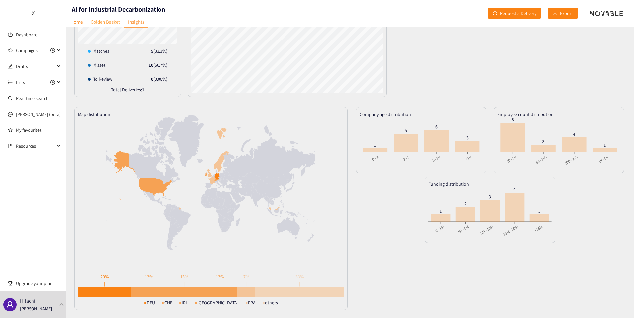
click at [102, 20] on link "Golden Basket" at bounding box center [105, 22] width 37 height 10
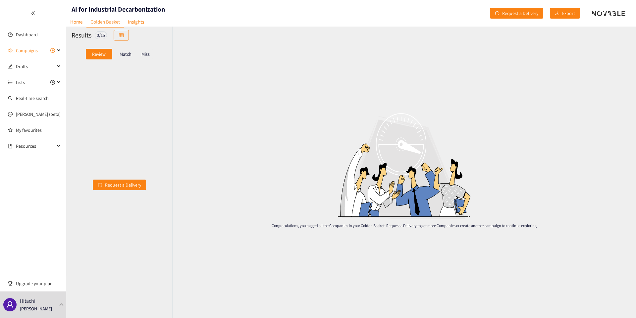
click at [134, 58] on div "Match" at bounding box center [125, 54] width 27 height 11
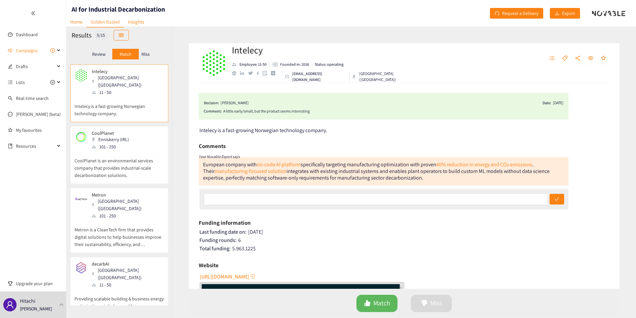
click at [147, 58] on div "Miss" at bounding box center [146, 54] width 14 height 11
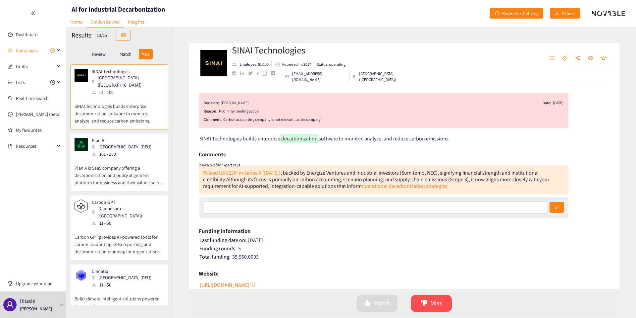
click at [120, 157] on p "Plan A is SaaS company offering a decarbonisation and policy alignment platform…" at bounding box center [119, 171] width 89 height 29
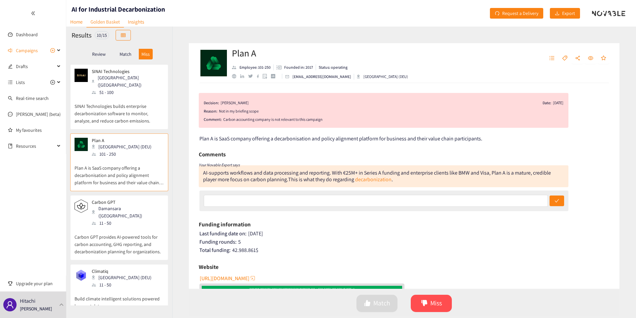
click at [128, 226] on p "Carbon GPT provides AI-powered tools for carbon accounting, GHG reporting, and …" at bounding box center [119, 240] width 89 height 29
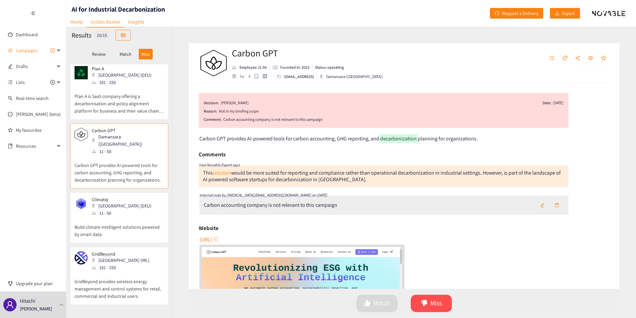
scroll to position [81, 0]
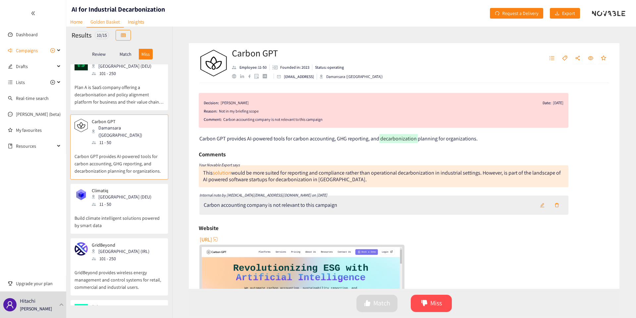
click at [128, 218] on div "Climatiq Berlin (DEU) 11 - 50 Build climate intelligent solutions powered by sm…" at bounding box center [119, 211] width 89 height 46
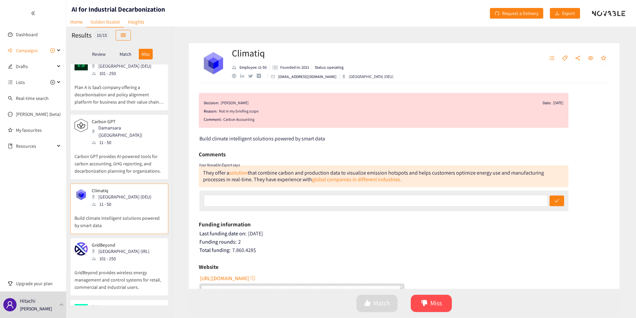
click at [113, 262] on p "GridBeyond provides wireless energy management and control systems for retail, …" at bounding box center [119, 276] width 89 height 29
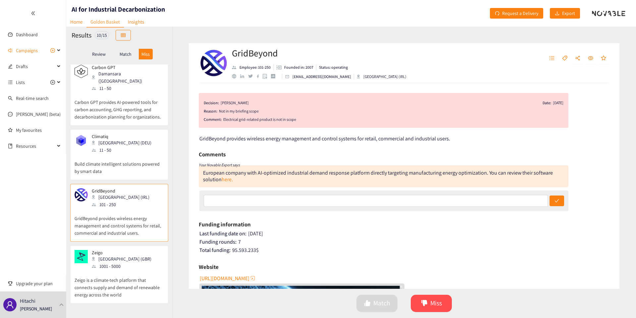
scroll to position [135, 0]
click at [132, 22] on link "Insights" at bounding box center [136, 22] width 24 height 10
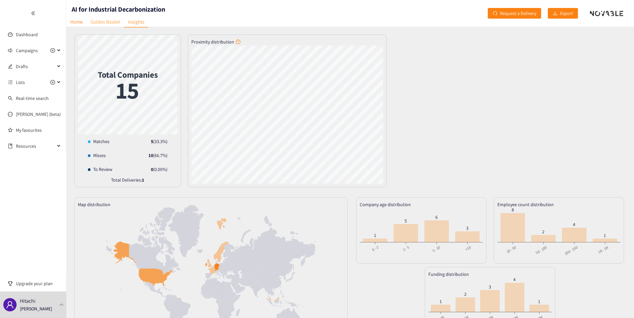
click at [113, 23] on link "Golden Basket" at bounding box center [105, 22] width 37 height 10
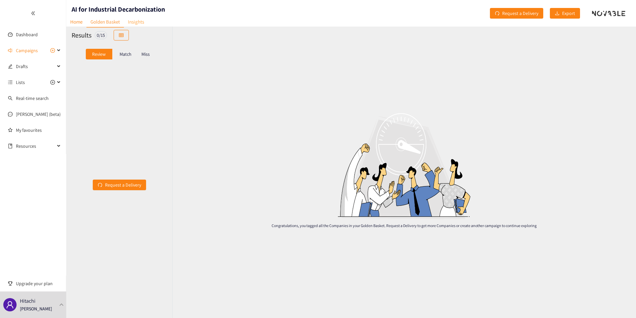
click at [139, 22] on link "Insights" at bounding box center [136, 22] width 24 height 10
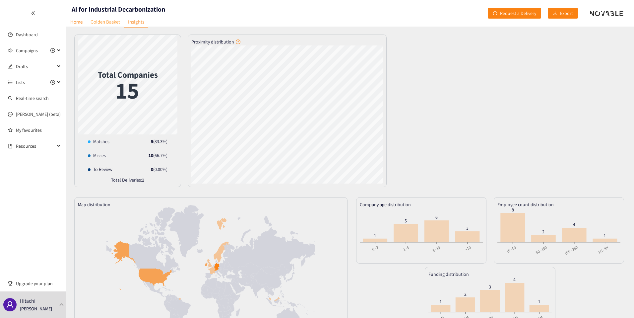
click at [118, 20] on link "Golden Basket" at bounding box center [105, 22] width 37 height 10
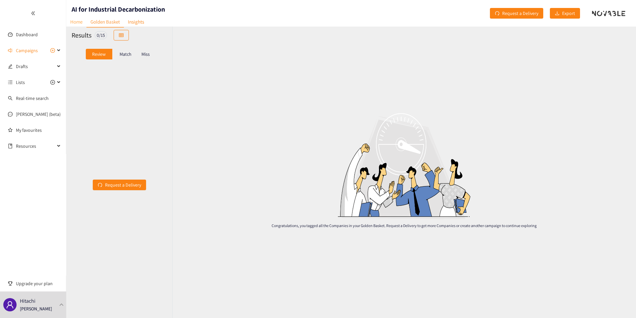
click at [78, 24] on link "Home" at bounding box center [76, 22] width 20 height 10
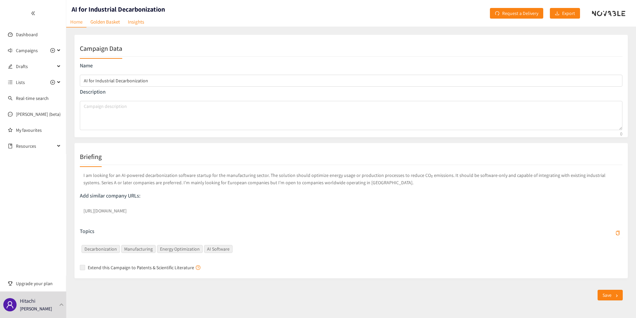
click at [151, 175] on p "I am looking for an AI-powered decarbonization software startup for the manufac…" at bounding box center [351, 178] width 543 height 17
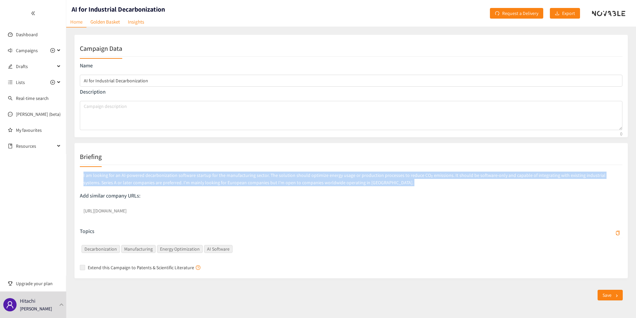
click at [151, 175] on p "I am looking for an AI-powered decarbonization software startup for the manufac…" at bounding box center [351, 178] width 543 height 17
click at [163, 179] on p "I am looking for an AI-powered decarbonization software startup for the manufac…" at bounding box center [351, 178] width 543 height 17
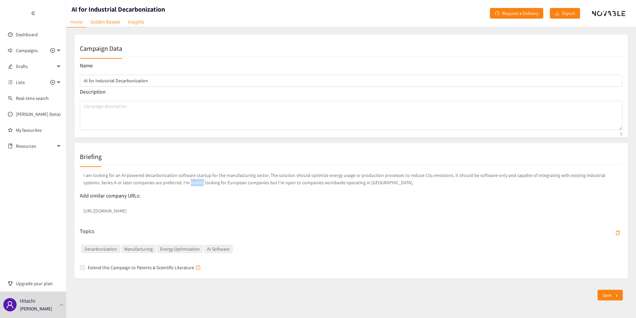
click at [163, 179] on p "I am looking for an AI-powered decarbonization software startup for the manufac…" at bounding box center [351, 178] width 543 height 17
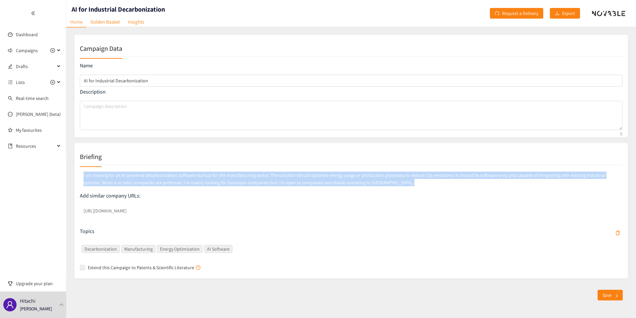
click at [163, 179] on p "I am looking for an AI-powered decarbonization software startup for the manufac…" at bounding box center [351, 178] width 543 height 17
click at [166, 178] on p "I am looking for an AI-powered decarbonization software startup for the manufac…" at bounding box center [351, 178] width 543 height 17
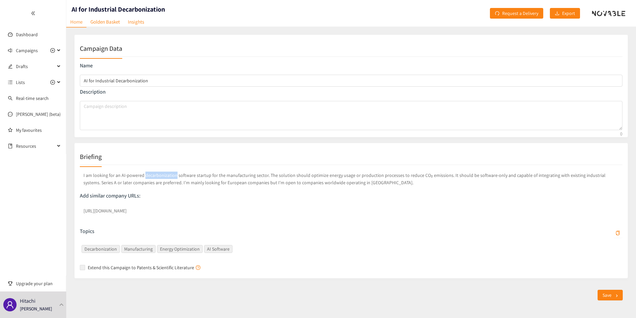
click at [166, 178] on p "I am looking for an AI-powered decarbonization software startup for the manufac…" at bounding box center [351, 178] width 543 height 17
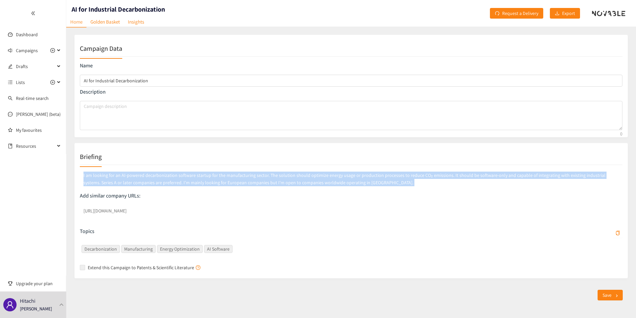
click at [166, 178] on p "I am looking for an AI-powered decarbonization software startup for the manufac…" at bounding box center [351, 178] width 543 height 17
click at [101, 24] on link "Golden Basket" at bounding box center [105, 22] width 37 height 10
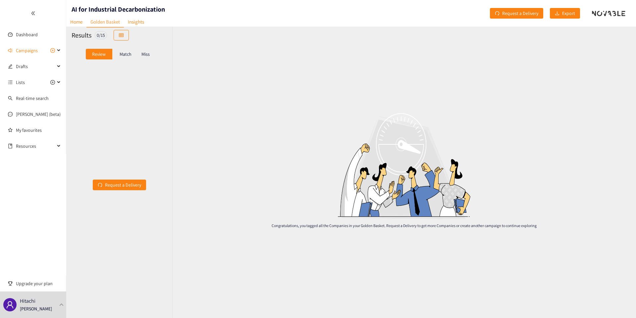
click at [128, 54] on p "Match" at bounding box center [126, 53] width 12 height 5
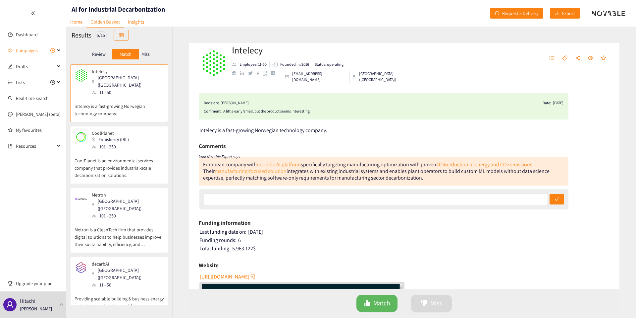
click at [262, 172] on link "manufacturing-focused solution" at bounding box center [251, 170] width 72 height 7
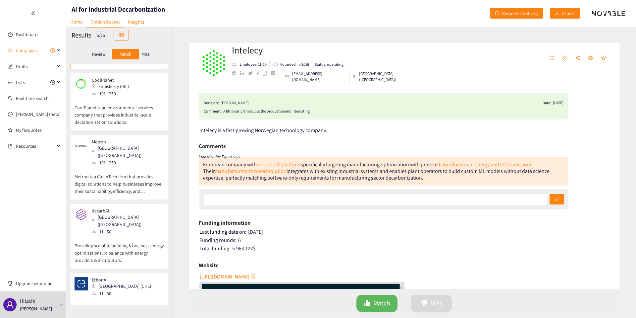
click at [120, 184] on div "Metron Paris (FRA) 101 - 250 Metron is a CleanTech firm that provides digital s…" at bounding box center [119, 169] width 89 height 60
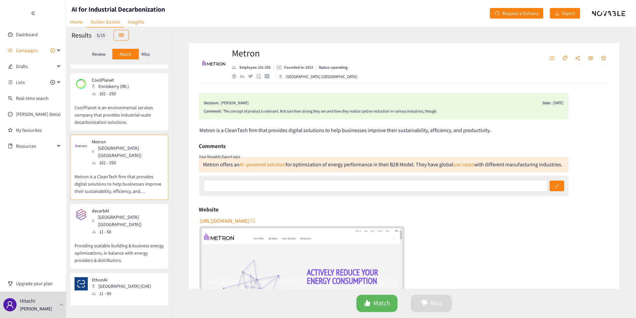
click at [120, 213] on div "[GEOGRAPHIC_DATA] ([GEOGRAPHIC_DATA])" at bounding box center [128, 220] width 72 height 15
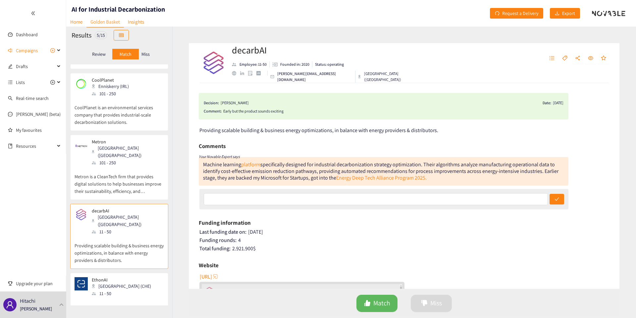
scroll to position [0, 0]
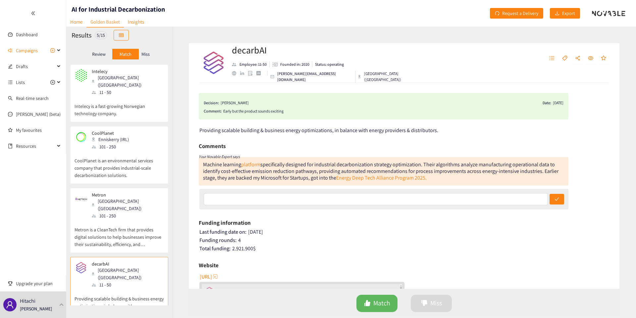
click at [153, 56] on div "Review Match Miss" at bounding box center [119, 54] width 95 height 13
click at [148, 53] on p "Miss" at bounding box center [146, 53] width 8 height 5
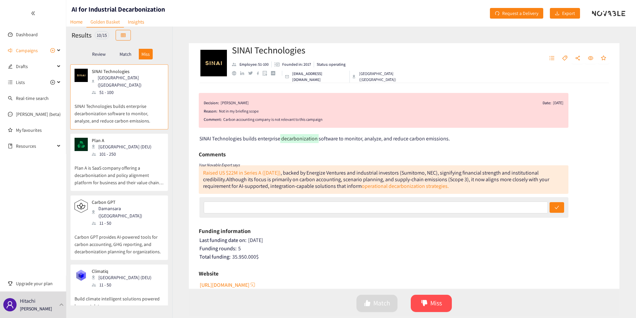
click at [129, 161] on p "Plan A is SaaS company offering a decarbonisation and policy alignment platform…" at bounding box center [119, 171] width 89 height 29
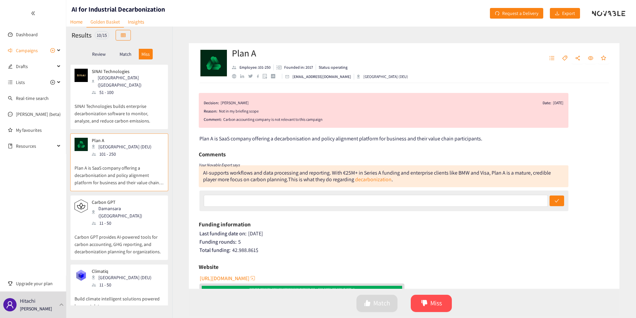
click at [134, 226] on p "Carbon GPT provides AI-powered tools for carbon accounting, GHG reporting, and …" at bounding box center [119, 240] width 89 height 29
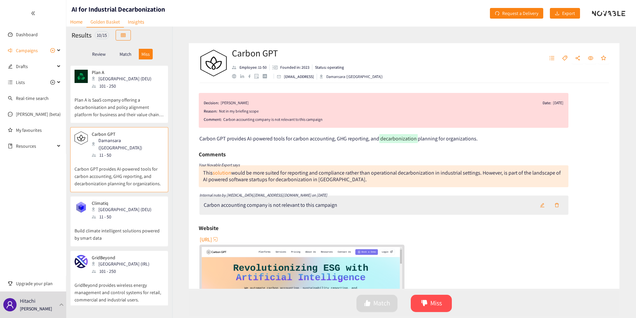
scroll to position [72, 0]
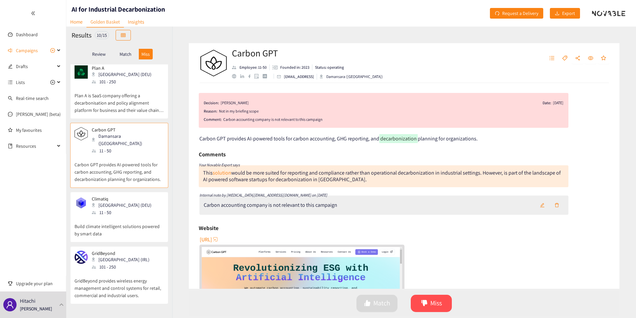
click at [134, 216] on p "Build climate intelligent solutions powered by smart data" at bounding box center [119, 226] width 89 height 21
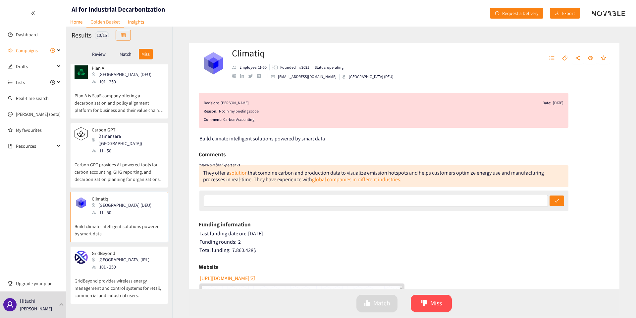
click at [118, 250] on p "GridBeyond" at bounding box center [121, 252] width 58 height 5
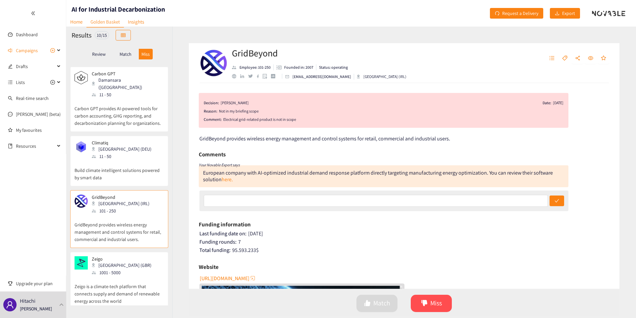
scroll to position [133, 0]
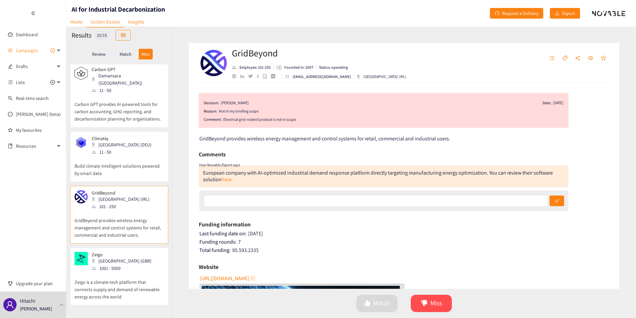
click at [118, 252] on p "Zeigo" at bounding box center [122, 254] width 60 height 5
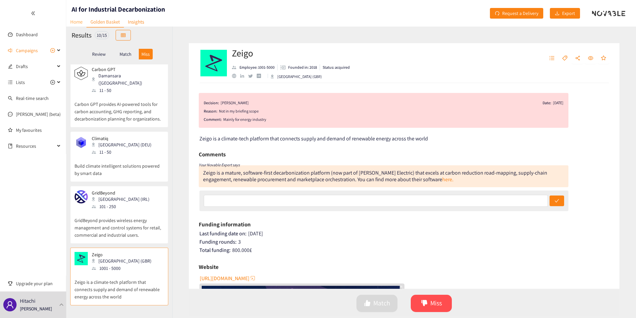
click at [75, 24] on link "Home" at bounding box center [76, 22] width 20 height 10
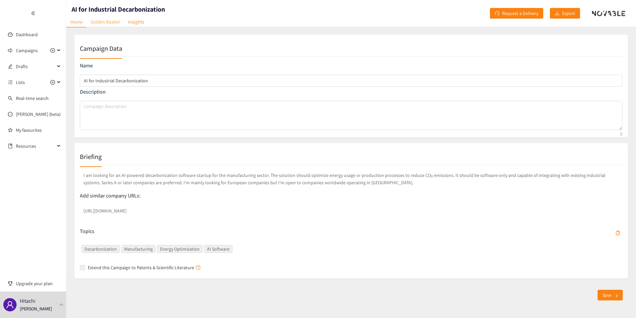
click at [115, 23] on link "Golden Basket" at bounding box center [105, 22] width 37 height 10
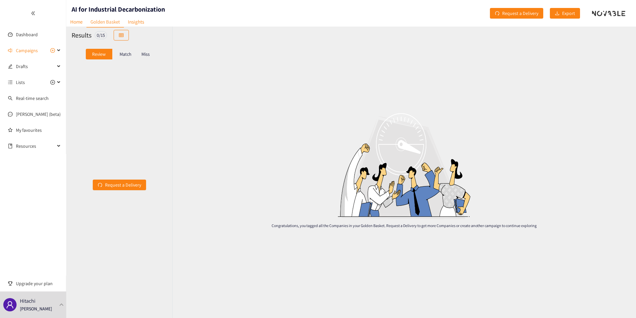
click at [125, 55] on p "Match" at bounding box center [126, 53] width 12 height 5
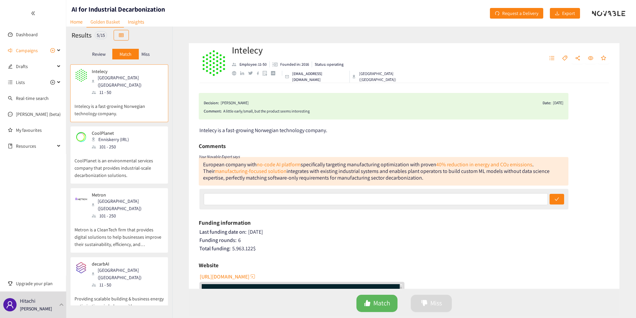
click at [150, 51] on div "Miss" at bounding box center [146, 54] width 14 height 11
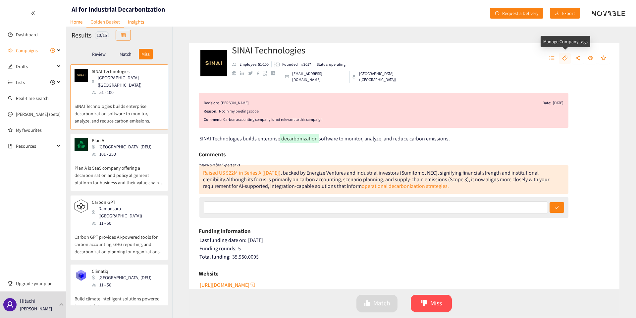
click at [566, 59] on icon "tag" at bounding box center [564, 57] width 5 height 5
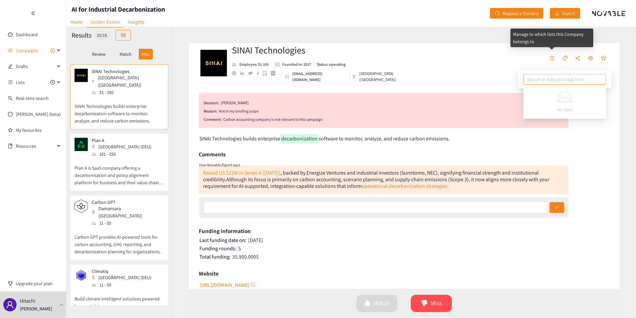
click at [553, 58] on icon "unordered-list" at bounding box center [552, 58] width 5 height 4
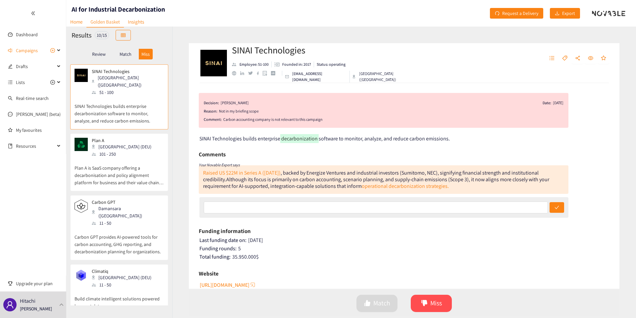
click at [104, 56] on p "Review" at bounding box center [99, 53] width 14 height 5
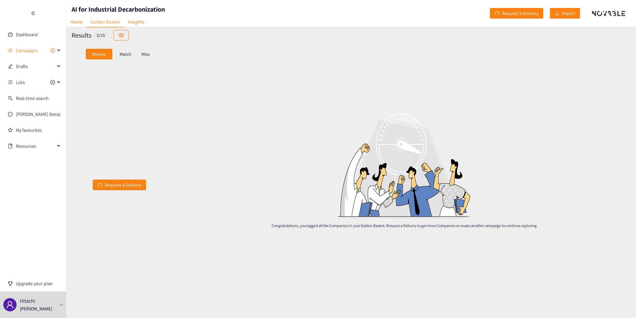
click at [100, 53] on p "Review" at bounding box center [99, 53] width 14 height 5
click at [122, 50] on div "Match" at bounding box center [125, 54] width 27 height 11
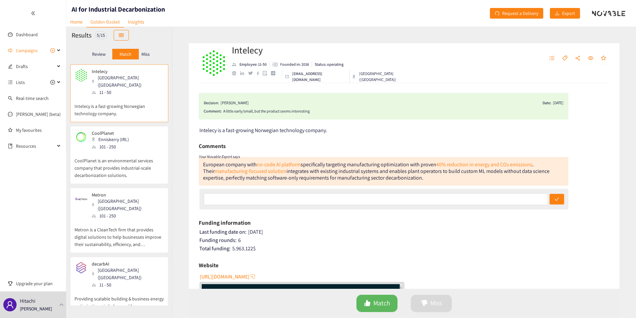
click at [140, 54] on div "Miss" at bounding box center [146, 54] width 14 height 11
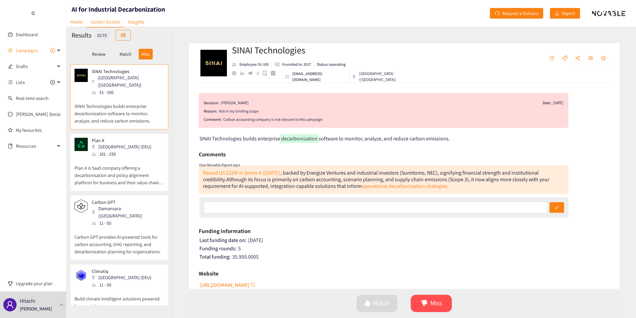
click at [131, 54] on p "Match" at bounding box center [126, 53] width 12 height 5
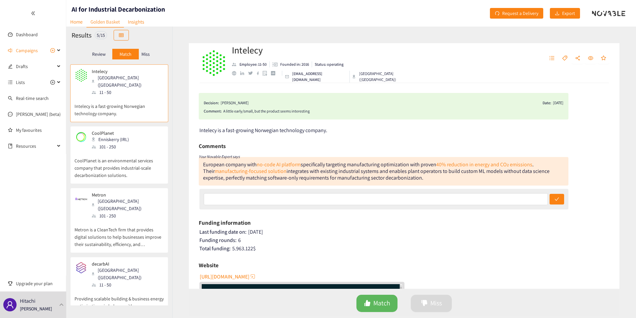
click at [107, 53] on div "Review" at bounding box center [99, 54] width 27 height 11
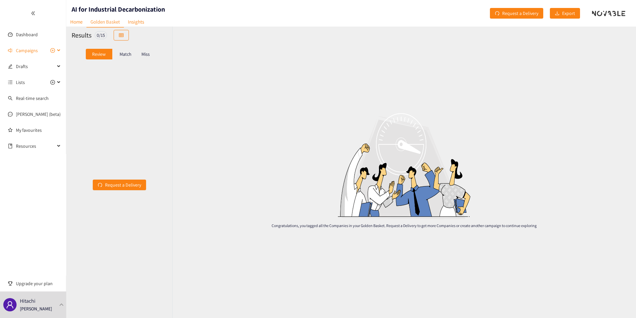
click at [24, 50] on span "Campaigns" at bounding box center [27, 50] width 22 height 13
